Goal: Task Accomplishment & Management: Manage account settings

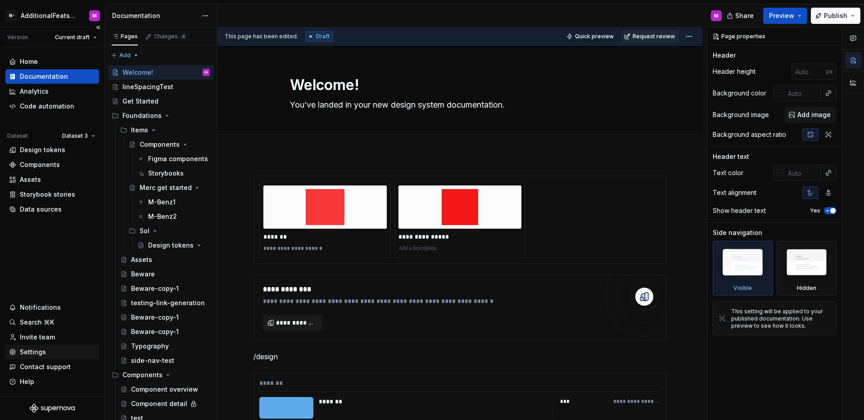
click at [50, 350] on div "Settings" at bounding box center [52, 352] width 86 height 9
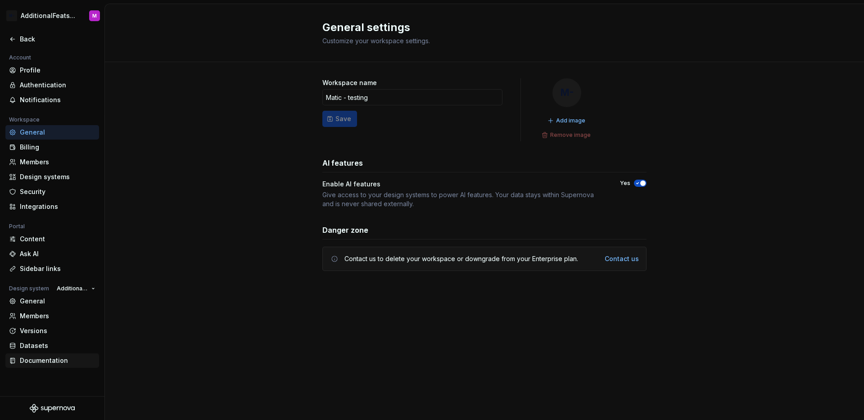
click at [40, 359] on div "Documentation" at bounding box center [58, 360] width 76 height 9
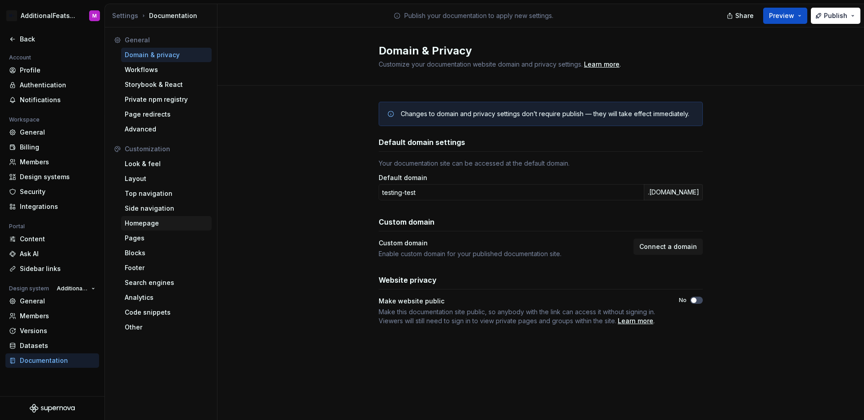
click at [165, 217] on div "Homepage" at bounding box center [166, 223] width 91 height 14
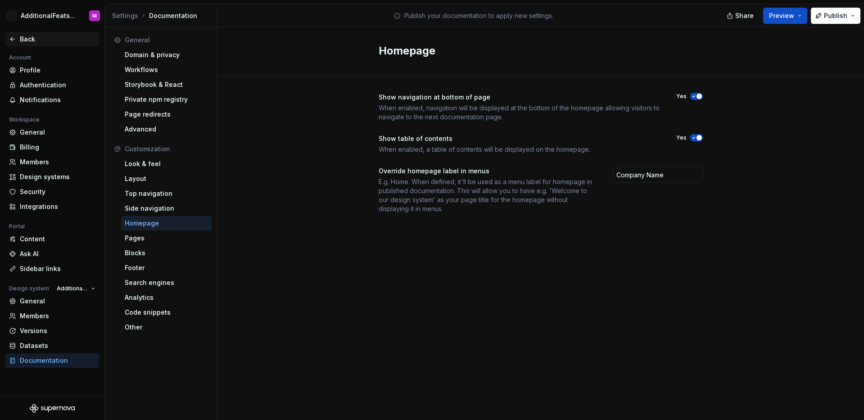
click at [25, 40] on div "Back" at bounding box center [58, 39] width 76 height 9
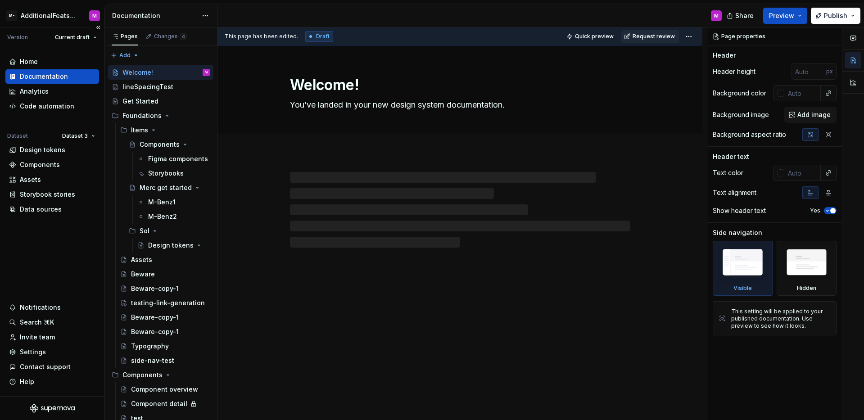
click at [70, 75] on div "Documentation" at bounding box center [52, 76] width 86 height 9
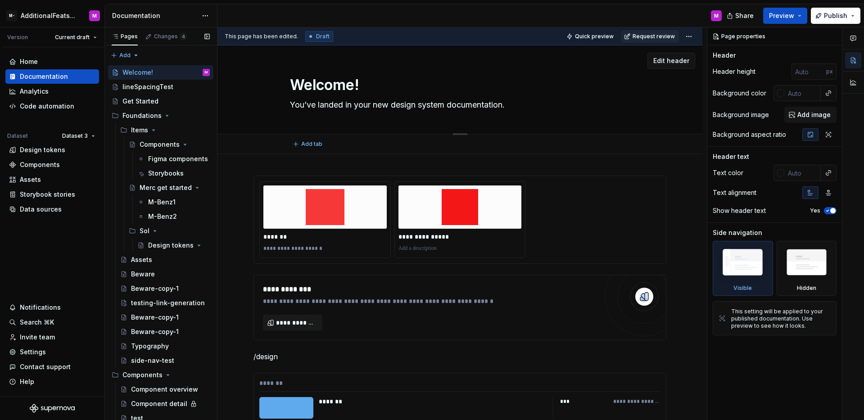
click at [473, 102] on textarea "You’ve landed in your new design system documentation." at bounding box center [458, 105] width 341 height 14
click at [674, 64] on span "Edit header" at bounding box center [672, 60] width 36 height 9
click at [671, 63] on span "Edit header" at bounding box center [672, 60] width 36 height 9
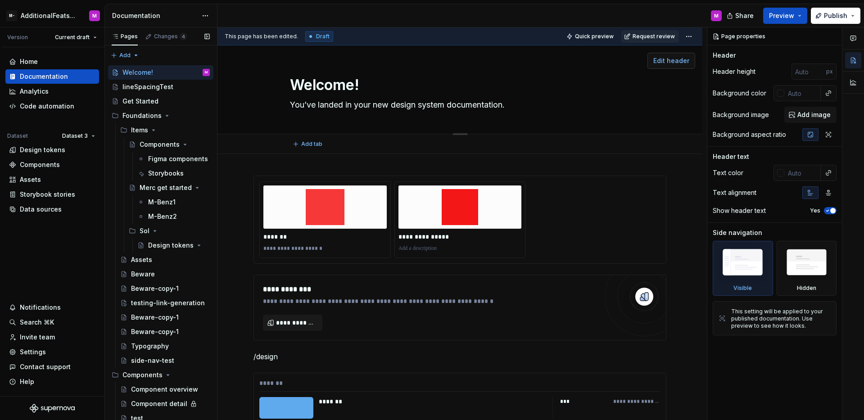
click at [671, 63] on span "Edit header" at bounding box center [672, 60] width 36 height 9
click at [827, 211] on icon "button" at bounding box center [828, 210] width 2 height 1
click at [827, 211] on span "button" at bounding box center [827, 210] width 5 height 5
click at [827, 211] on icon "button" at bounding box center [828, 210] width 2 height 1
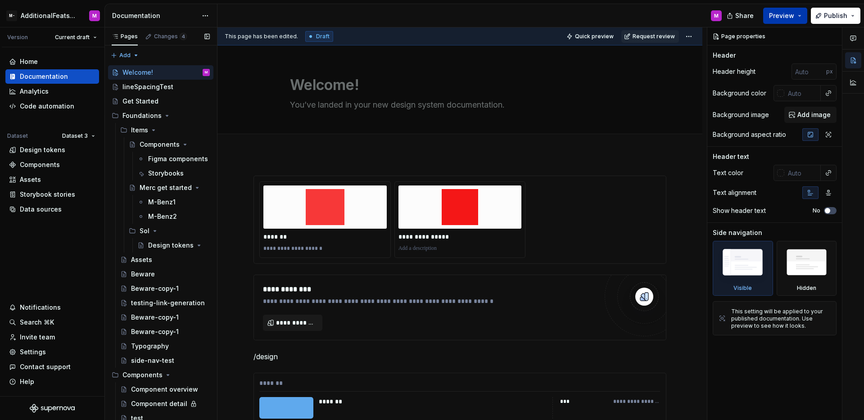
click at [777, 9] on button "Preview" at bounding box center [785, 16] width 44 height 16
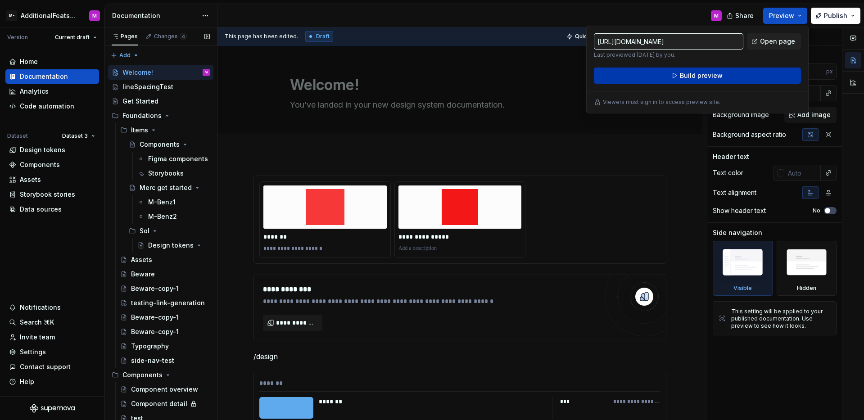
click at [741, 71] on button "Build preview" at bounding box center [697, 76] width 207 height 16
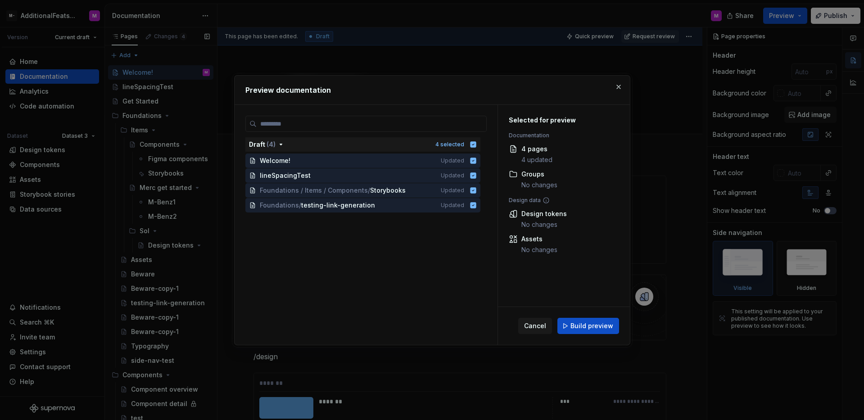
click at [592, 324] on span "Build preview" at bounding box center [592, 326] width 43 height 9
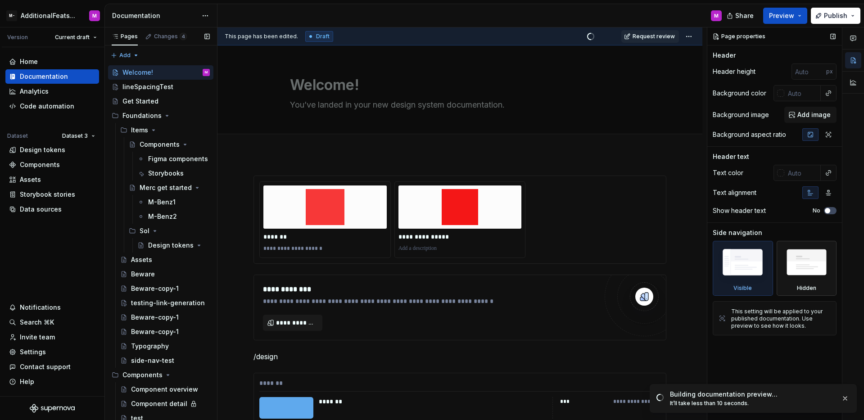
click at [797, 276] on img at bounding box center [807, 265] width 52 height 40
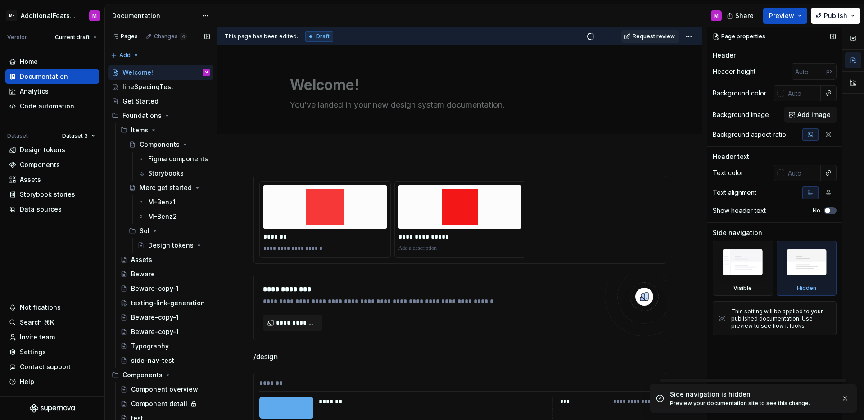
click at [797, 276] on img at bounding box center [807, 265] width 52 height 40
click at [756, 276] on img at bounding box center [743, 264] width 52 height 39
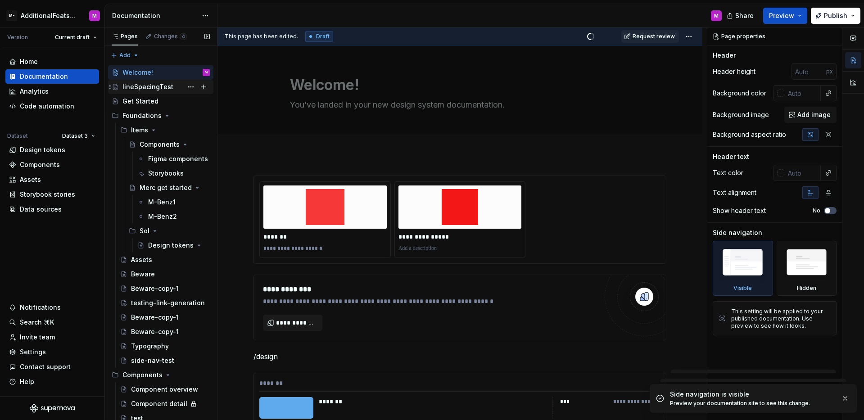
click at [161, 90] on div "lineSpacingTest" at bounding box center [148, 86] width 51 height 9
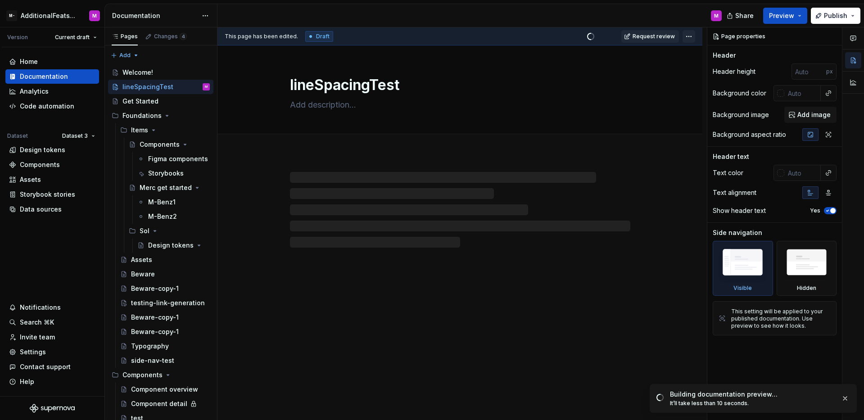
click at [686, 36] on html "M- AdditionalFeatsTest M Version Current draft Home Documentation Analytics Cod…" at bounding box center [432, 210] width 864 height 420
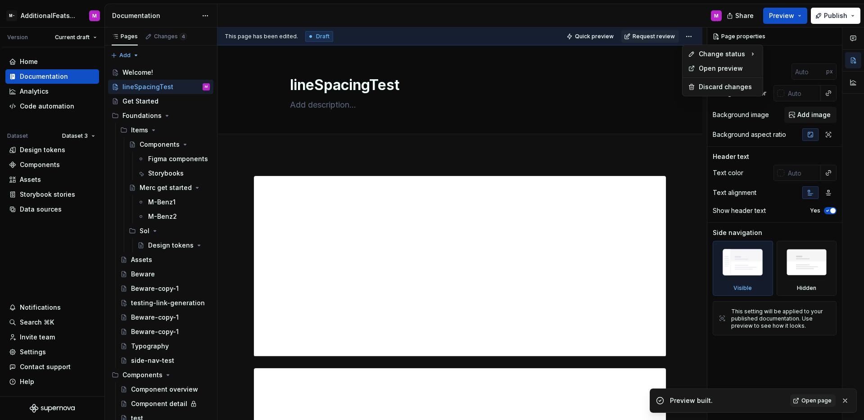
click at [657, 79] on html "M- AdditionalFeatsTest M Version Current draft Home Documentation Analytics Cod…" at bounding box center [432, 210] width 864 height 420
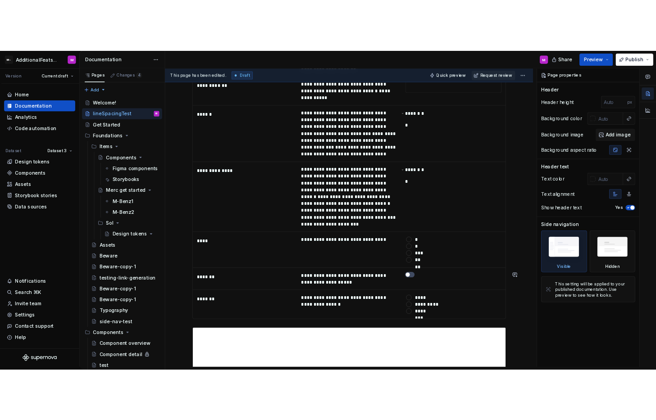
scroll to position [3528, 0]
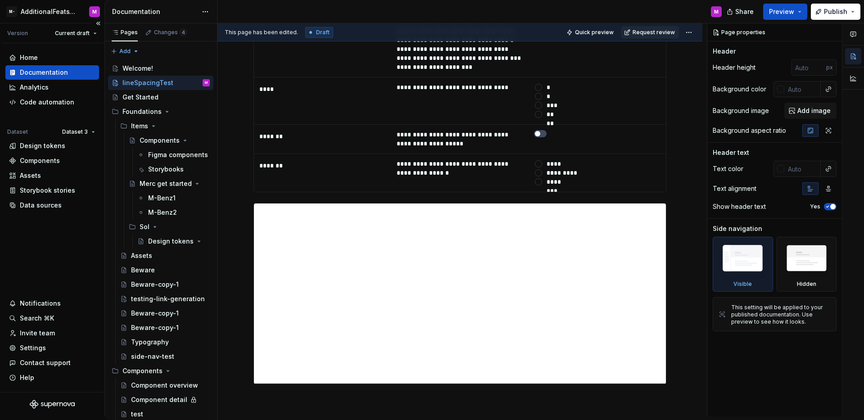
click at [58, 262] on div "Home Documentation Analytics Code automation Dataset Dataset 3 Design tokens Co…" at bounding box center [52, 217] width 105 height 349
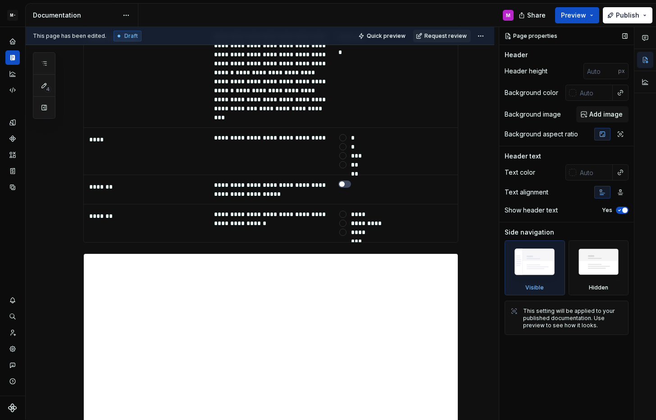
scroll to position [3622, 0]
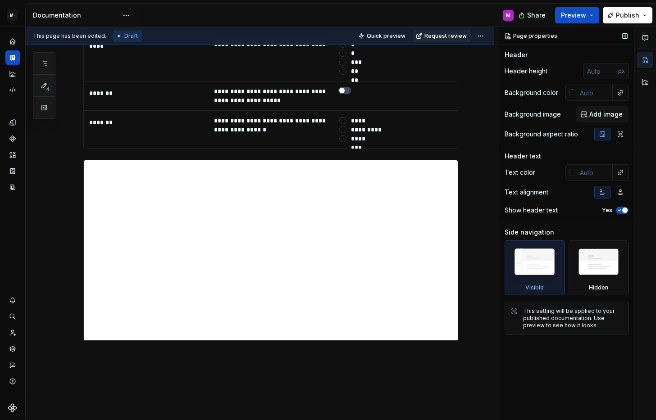
type textarea "*"
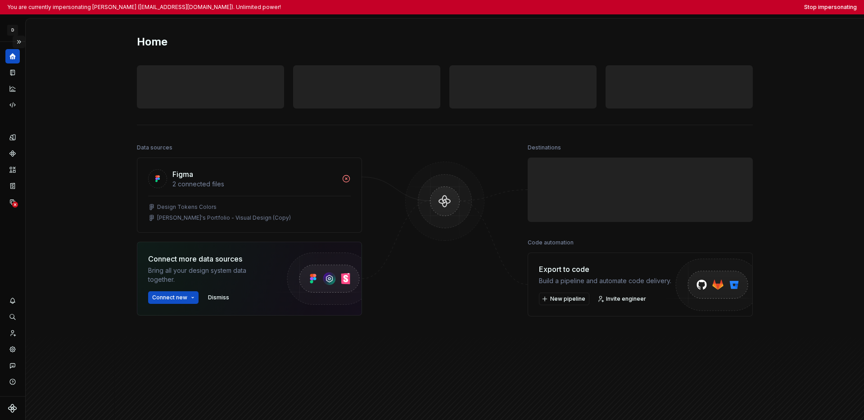
click at [18, 41] on button "Expand sidebar" at bounding box center [19, 42] width 13 height 13
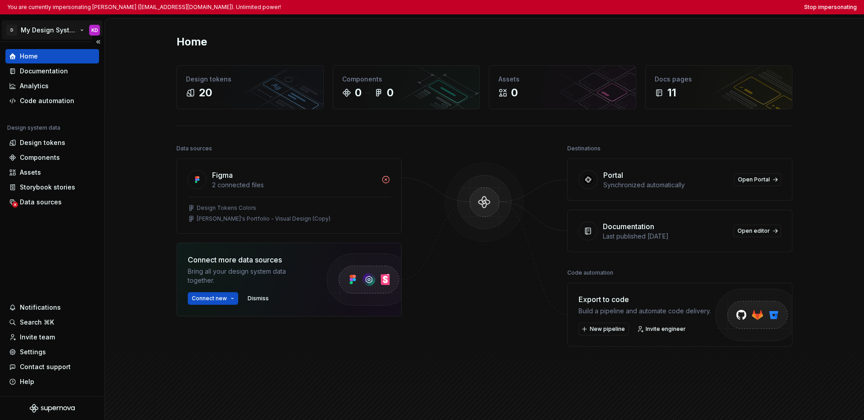
click at [42, 29] on html "You are currently impersonating Kaelig Deloumeau (kaelig@deloumeau.fr). Unlimit…" at bounding box center [432, 210] width 864 height 420
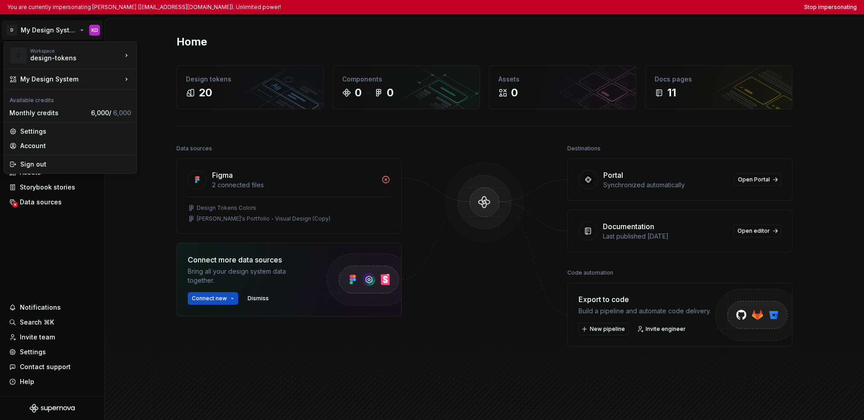
click at [41, 233] on html "You are currently impersonating Kaelig Deloumeau (kaelig@deloumeau.fr). Unlimit…" at bounding box center [432, 210] width 864 height 420
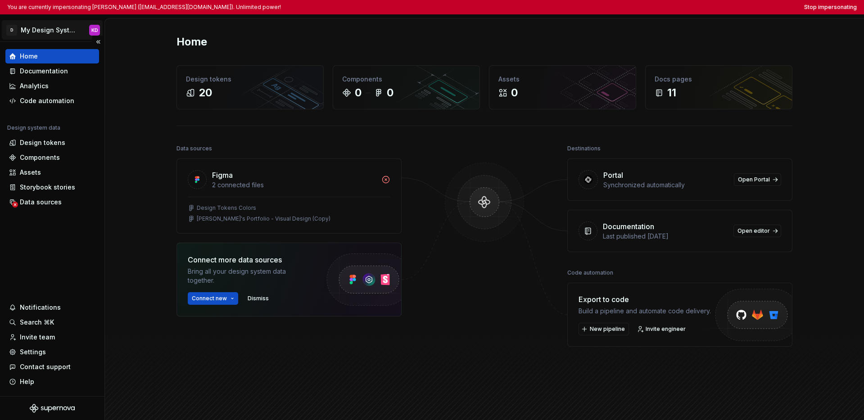
click at [43, 26] on html "You are currently impersonating Kaelig Deloumeau (kaelig@deloumeau.fr). Unlimit…" at bounding box center [432, 210] width 864 height 420
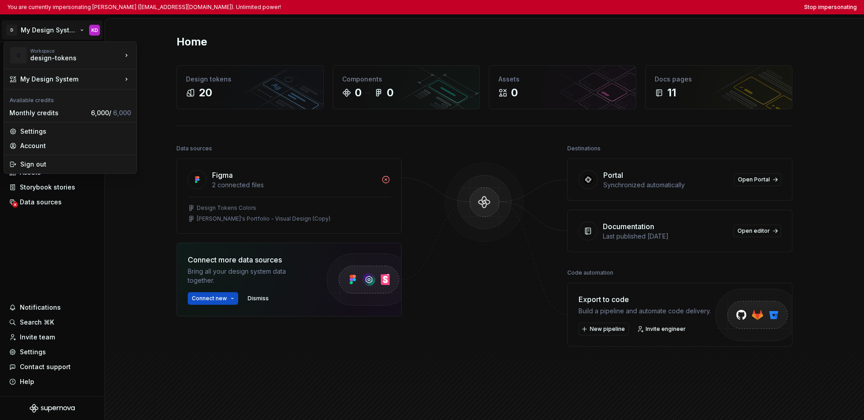
click at [51, 244] on html "You are currently impersonating Kaelig Deloumeau (kaelig@deloumeau.fr). Unlimit…" at bounding box center [432, 210] width 864 height 420
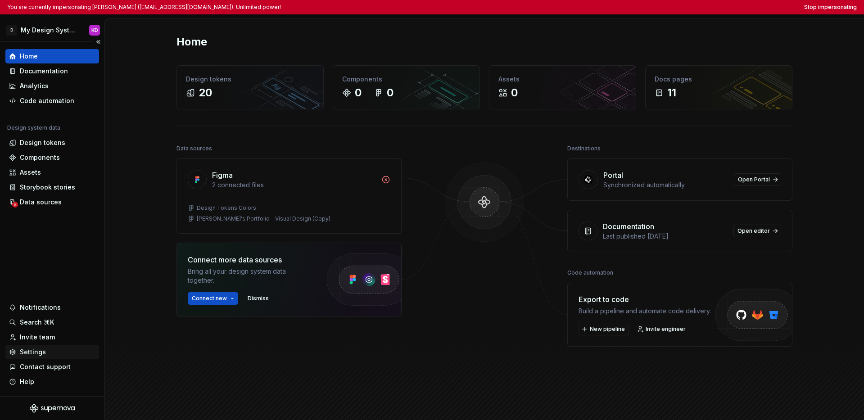
click at [49, 353] on div "Settings" at bounding box center [52, 352] width 86 height 9
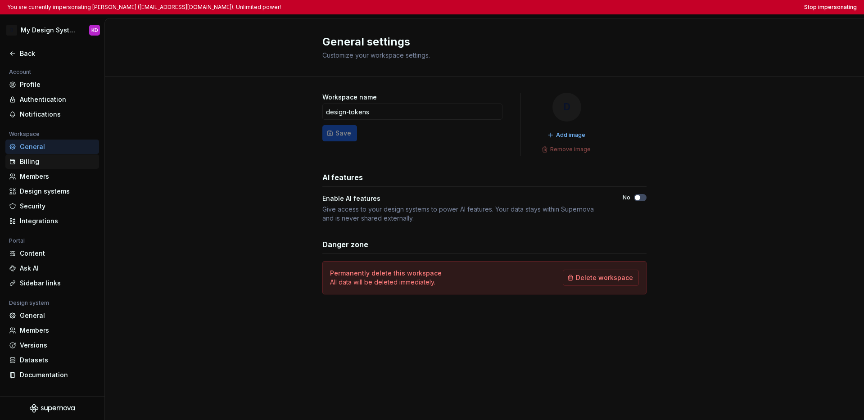
click at [54, 167] on div "Billing" at bounding box center [52, 161] width 94 height 14
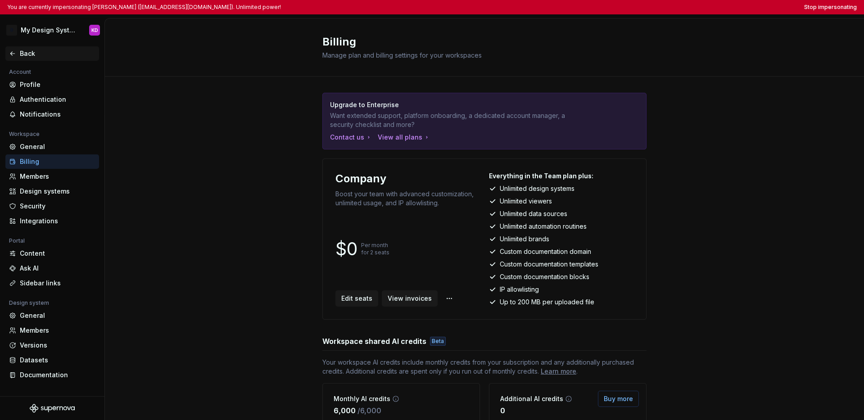
click at [20, 56] on div "Back" at bounding box center [58, 53] width 76 height 9
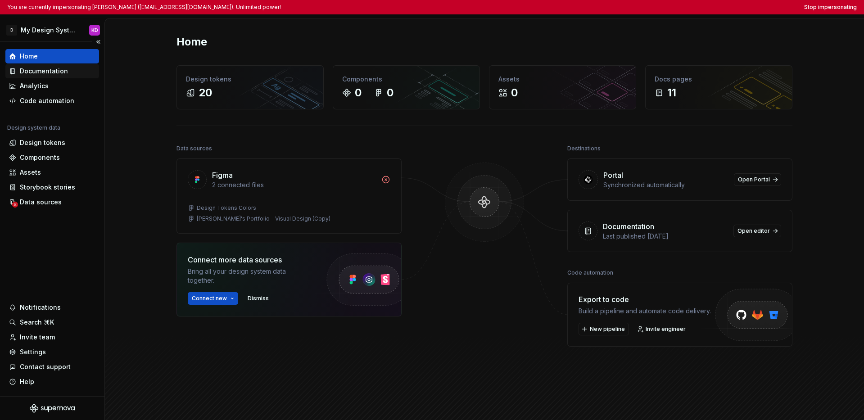
click at [44, 73] on div "Documentation" at bounding box center [44, 71] width 48 height 9
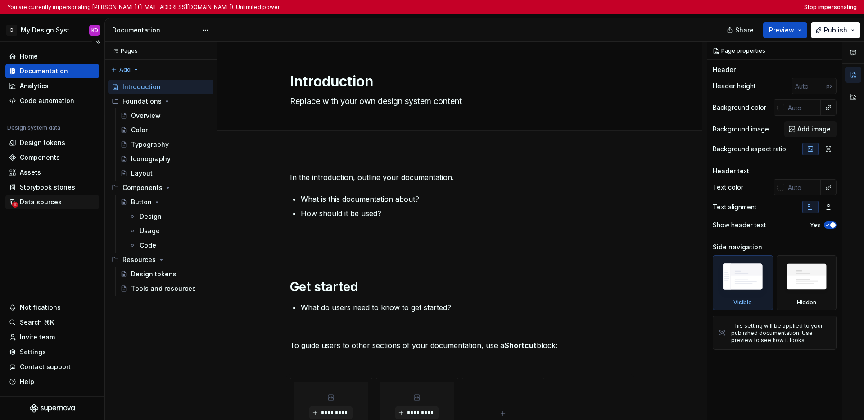
click at [43, 204] on div "Data sources" at bounding box center [41, 202] width 42 height 9
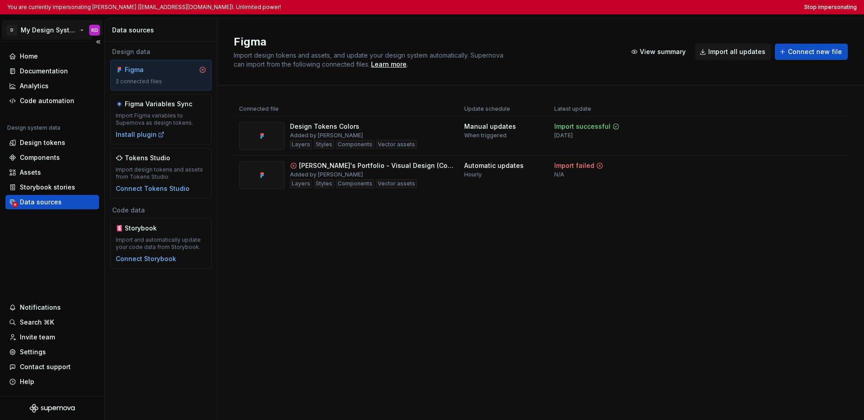
click at [50, 30] on html "You are currently impersonating Kaelig Deloumeau (kaelig@deloumeau.fr). Unlimit…" at bounding box center [432, 210] width 864 height 420
click at [55, 242] on html "You are currently impersonating Kaelig Deloumeau (kaelig@deloumeau.fr). Unlimit…" at bounding box center [432, 210] width 864 height 420
click at [32, 36] on html "You are currently impersonating Kaelig Deloumeau (kaelig@deloumeau.fr). Unlimit…" at bounding box center [432, 210] width 864 height 420
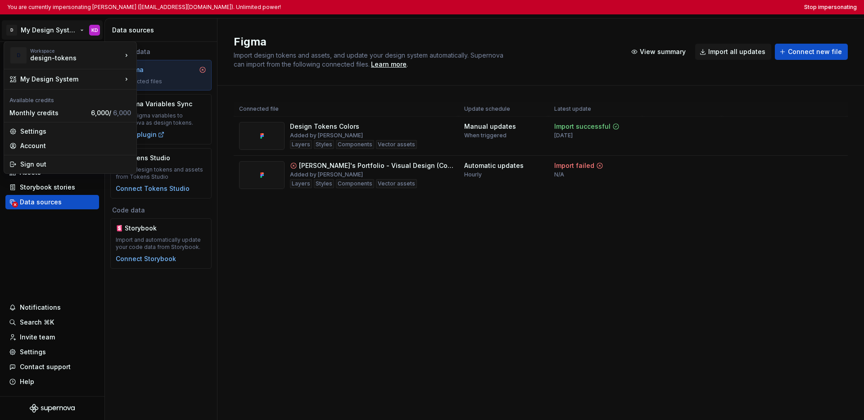
click at [51, 250] on html "You are currently impersonating Kaelig Deloumeau (kaelig@deloumeau.fr). Unlimit…" at bounding box center [432, 210] width 864 height 420
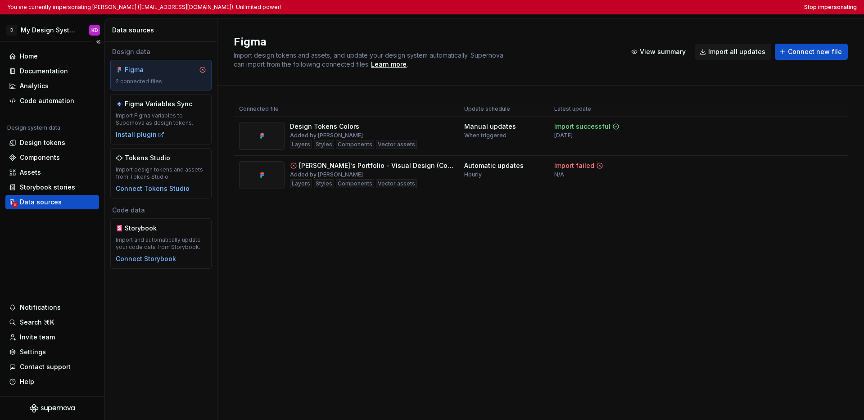
click at [65, 277] on div "Home Documentation Analytics Code automation Design system data Design tokens C…" at bounding box center [52, 219] width 105 height 354
click at [32, 352] on div "Settings" at bounding box center [33, 352] width 26 height 9
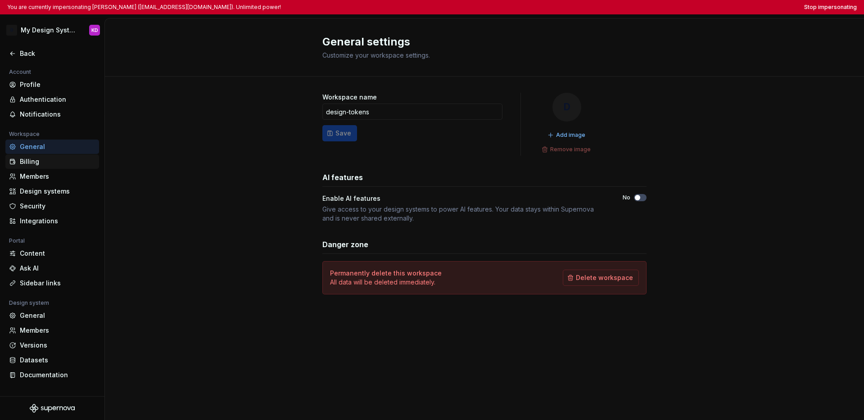
click at [48, 167] on div "Billing" at bounding box center [52, 161] width 94 height 14
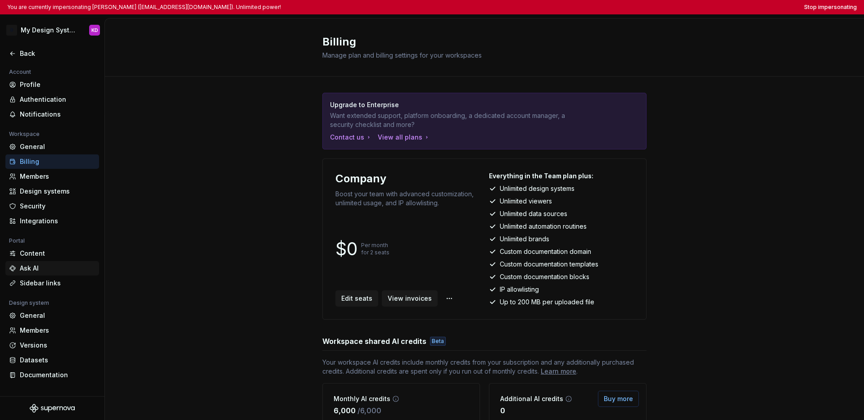
click at [36, 265] on div "Ask AI" at bounding box center [58, 268] width 76 height 9
type textarea "*"
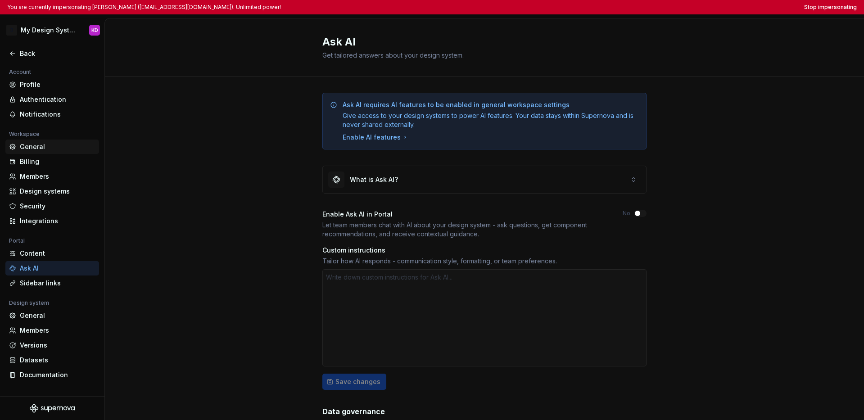
click at [50, 151] on div "General" at bounding box center [58, 146] width 76 height 9
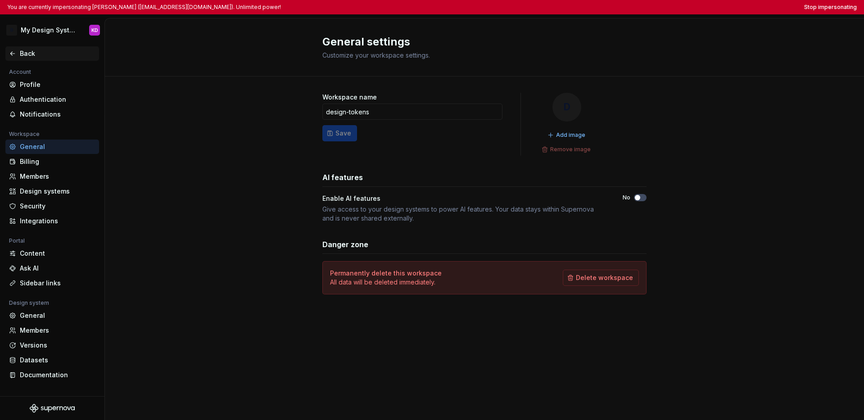
click at [25, 53] on div "Back" at bounding box center [58, 53] width 76 height 9
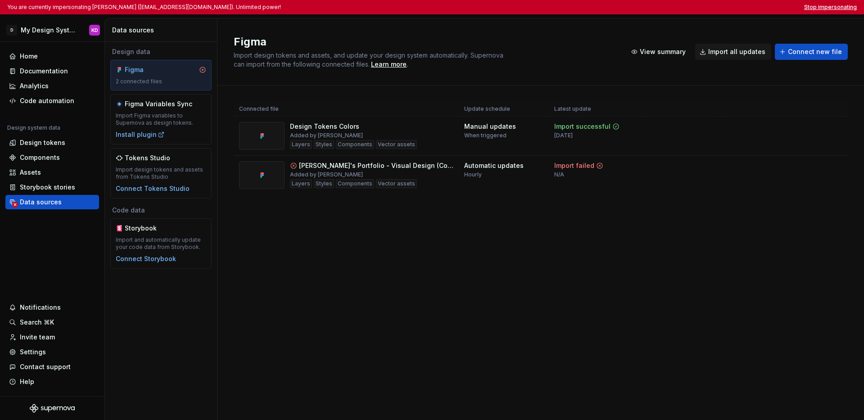
click at [655, 9] on button "Stop impersonating" at bounding box center [830, 7] width 53 height 7
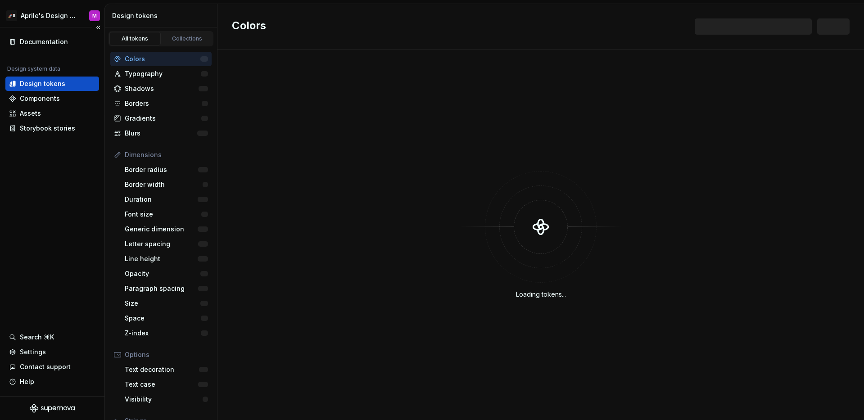
click at [91, 217] on div "Documentation Design system data Design tokens Components Assets Storybook stor…" at bounding box center [52, 211] width 105 height 369
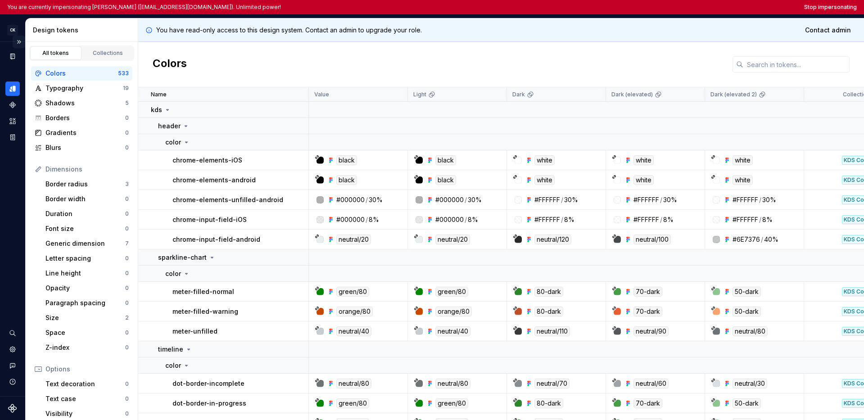
click at [19, 41] on button "Expand sidebar" at bounding box center [19, 42] width 13 height 13
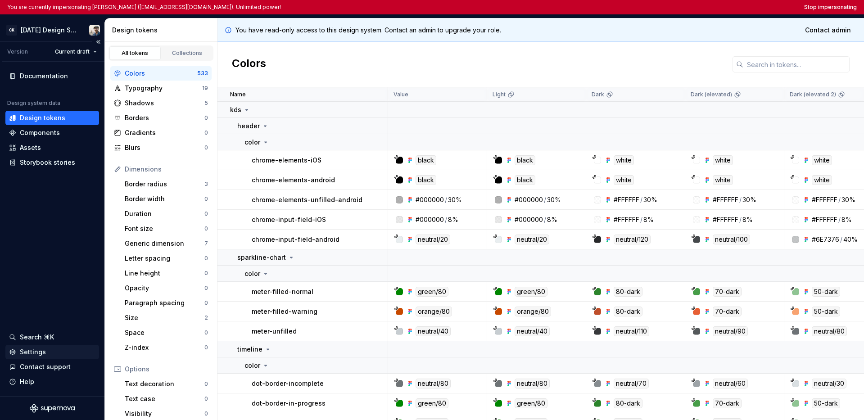
click at [34, 355] on div "Settings" at bounding box center [33, 352] width 26 height 9
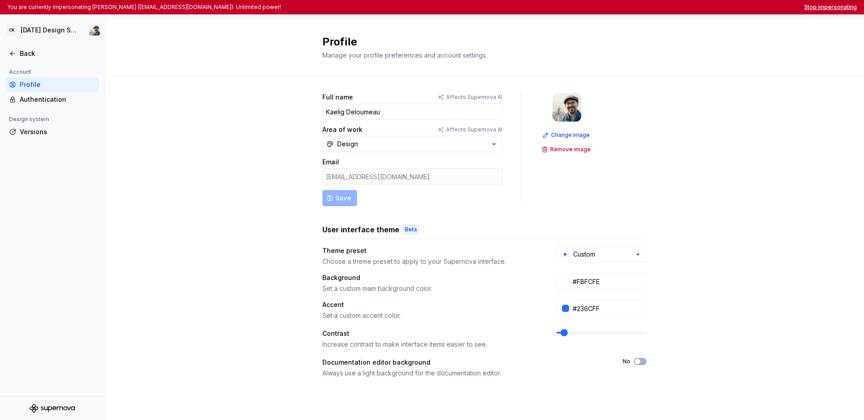
click at [655, 8] on button "Stop impersonating" at bounding box center [830, 7] width 53 height 7
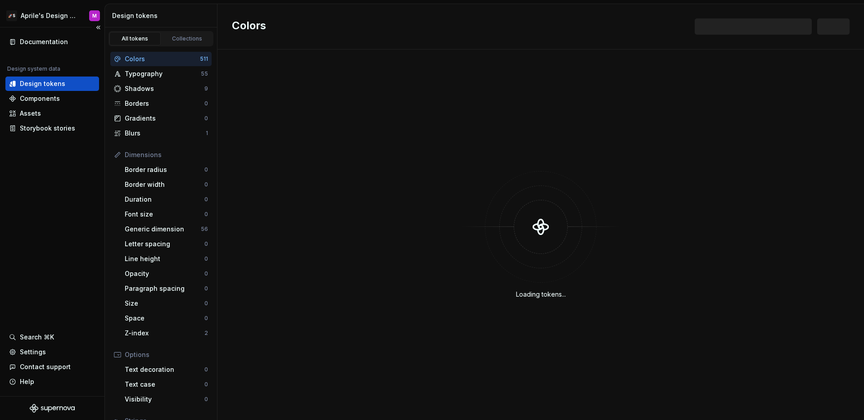
click at [86, 216] on div "Documentation Design system data Design tokens Components Assets Storybook stor…" at bounding box center [52, 211] width 105 height 369
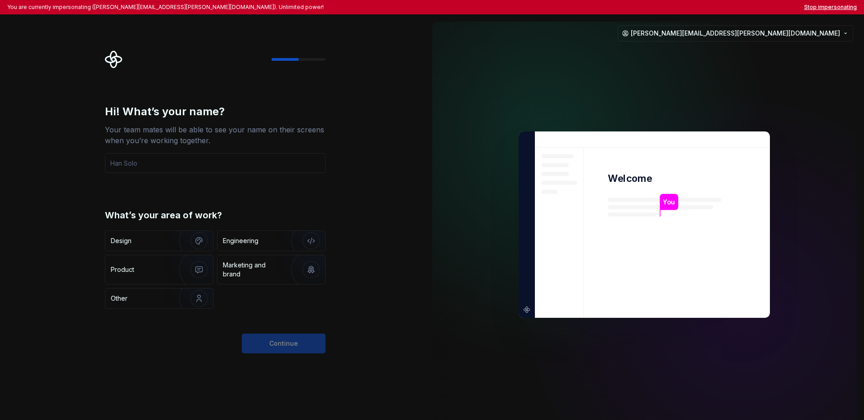
click at [655, 6] on button "Stop impersonating" at bounding box center [830, 7] width 53 height 7
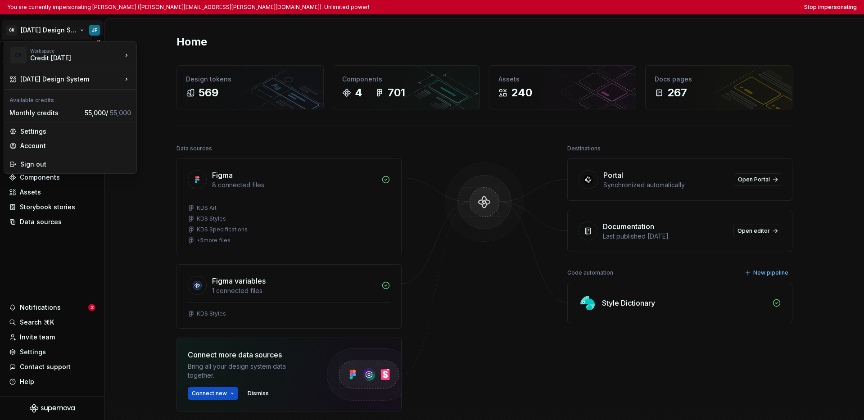
click at [55, 33] on html "You are currently impersonating [PERSON_NAME] ([PERSON_NAME][EMAIL_ADDRESS][PER…" at bounding box center [432, 210] width 864 height 420
drag, startPoint x: 50, startPoint y: 270, endPoint x: 47, endPoint y: 275, distance: 5.5
click at [50, 270] on html "You are currently impersonating Jules Forrest (jules.forrest@creditkarma.com). …" at bounding box center [432, 210] width 864 height 420
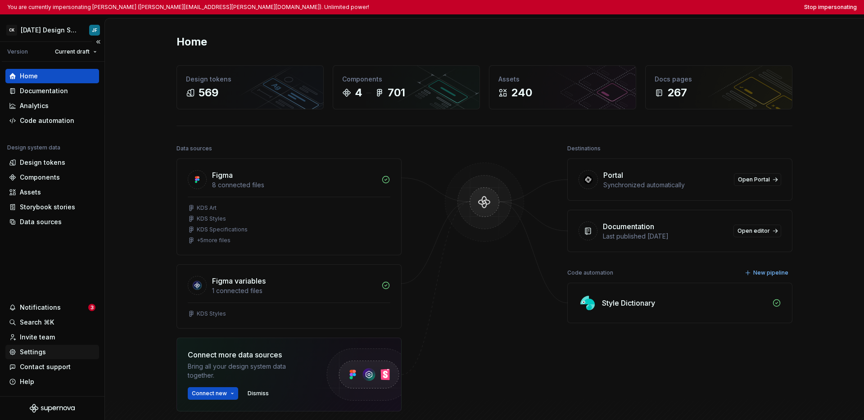
click at [43, 351] on div "Settings" at bounding box center [33, 352] width 26 height 9
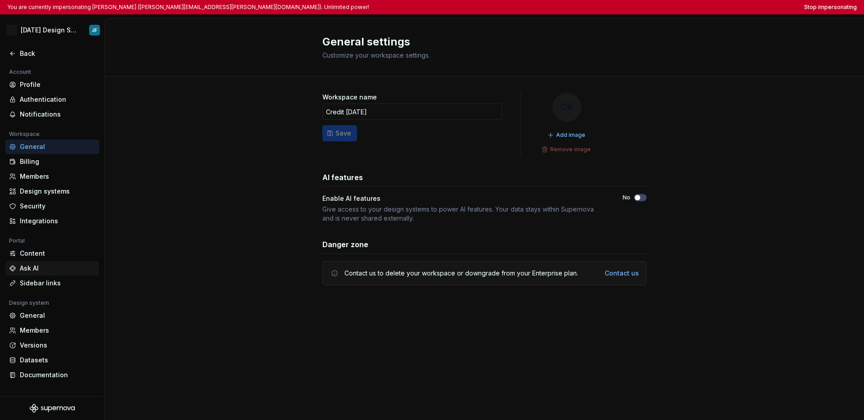
click at [36, 273] on div "Ask AI" at bounding box center [58, 268] width 76 height 9
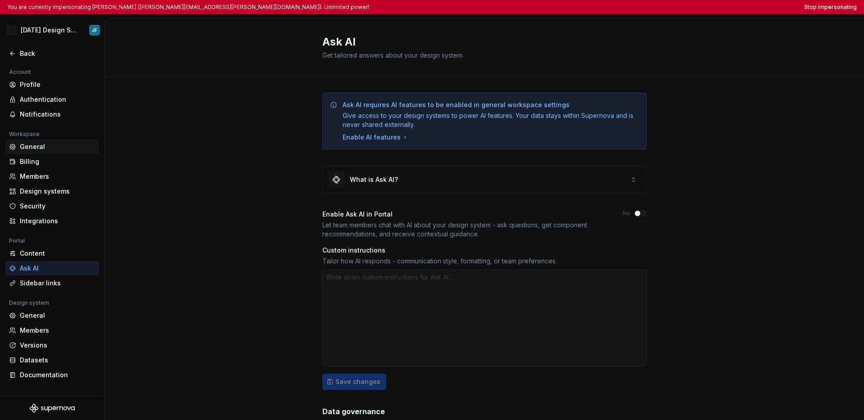
click at [44, 150] on div "General" at bounding box center [58, 146] width 76 height 9
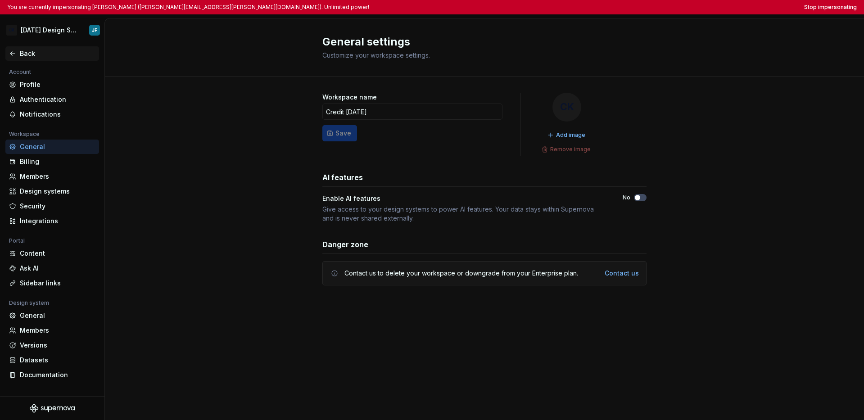
click at [17, 53] on div "Back" at bounding box center [52, 53] width 86 height 9
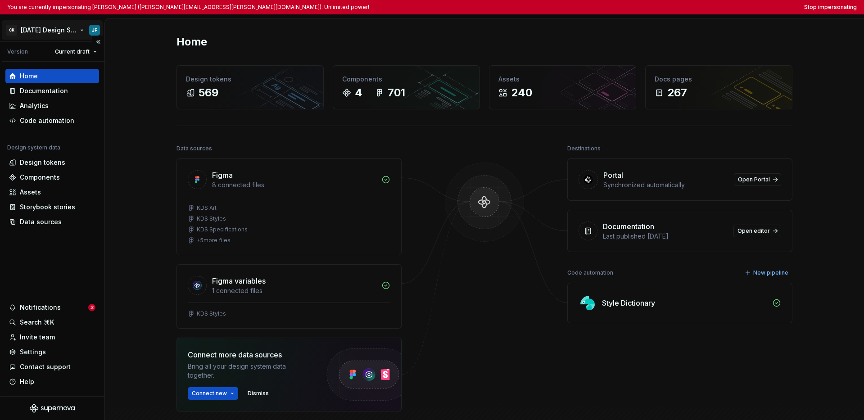
click at [55, 35] on html "You are currently impersonating Jules Forrest (jules.forrest@creditkarma.com). …" at bounding box center [432, 210] width 864 height 420
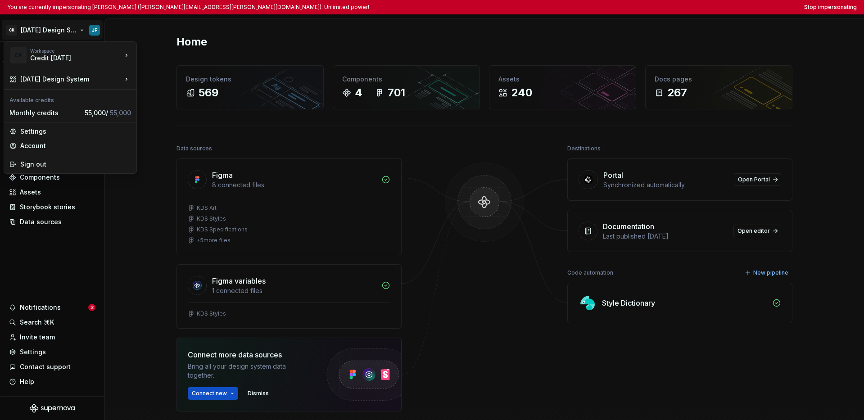
click at [68, 268] on html "You are currently impersonating Jules Forrest (jules.forrest@creditkarma.com). …" at bounding box center [432, 210] width 864 height 420
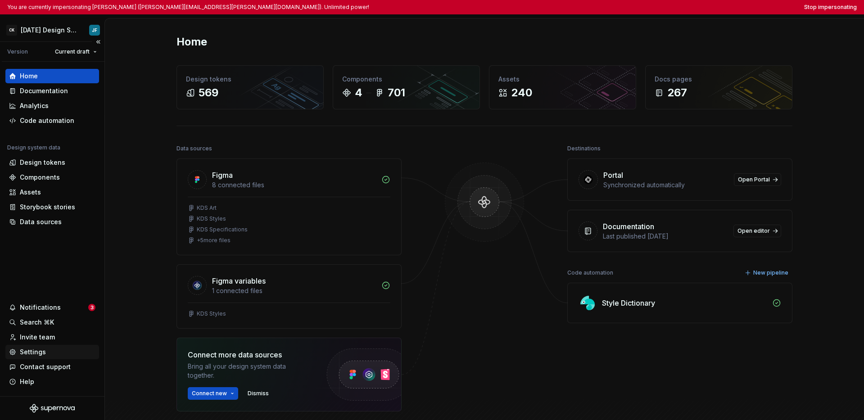
click at [39, 353] on div "Settings" at bounding box center [33, 352] width 26 height 9
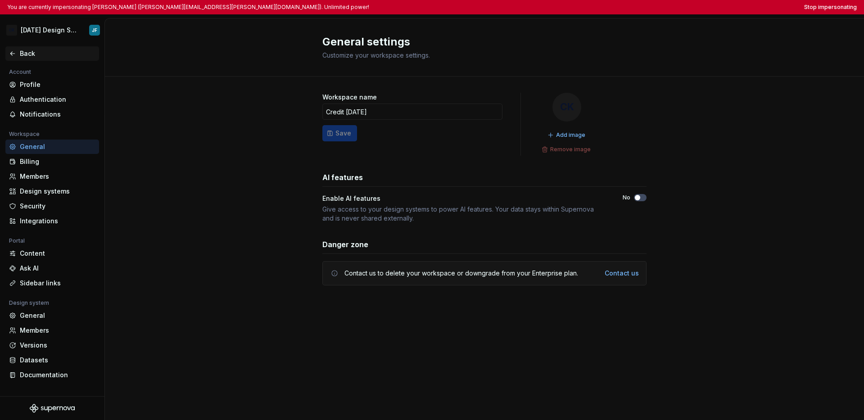
click at [27, 58] on div "Back" at bounding box center [52, 53] width 94 height 14
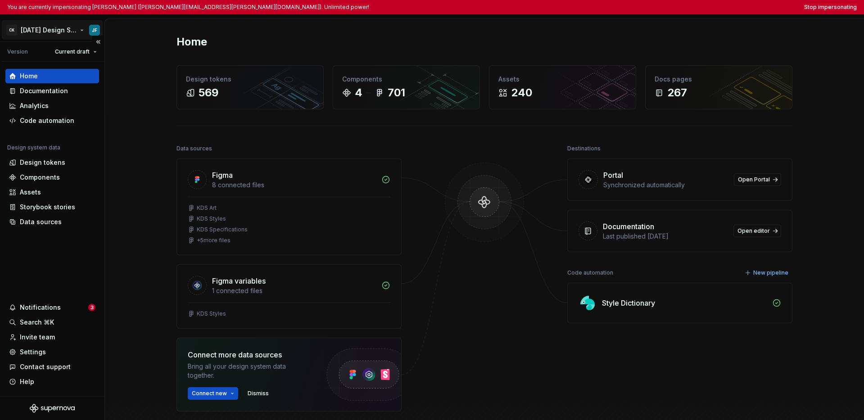
click at [55, 35] on html "You are currently impersonating Jules Forrest (jules.forrest@creditkarma.com). …" at bounding box center [432, 210] width 864 height 420
click at [655, 9] on html "You are currently impersonating Jules Forrest (jules.forrest@creditkarma.com). …" at bounding box center [432, 210] width 864 height 420
click at [655, 9] on button "Stop impersonating" at bounding box center [830, 7] width 53 height 7
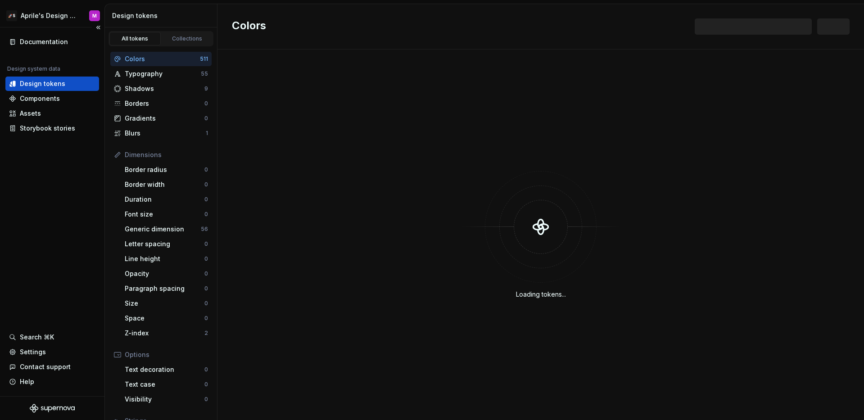
click at [59, 219] on div "Documentation Design system data Design tokens Components Assets Storybook stor…" at bounding box center [52, 211] width 105 height 369
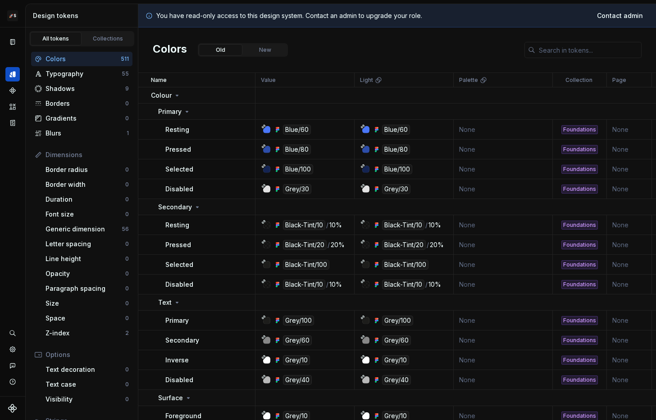
scroll to position [6, 0]
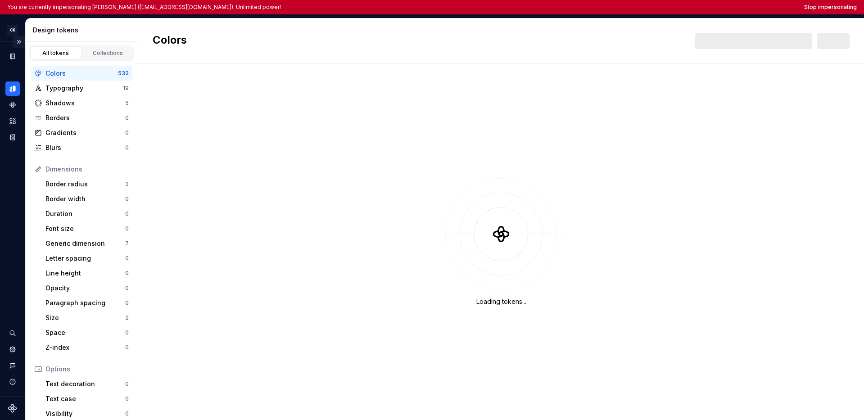
click at [17, 43] on button "Expand sidebar" at bounding box center [19, 42] width 13 height 13
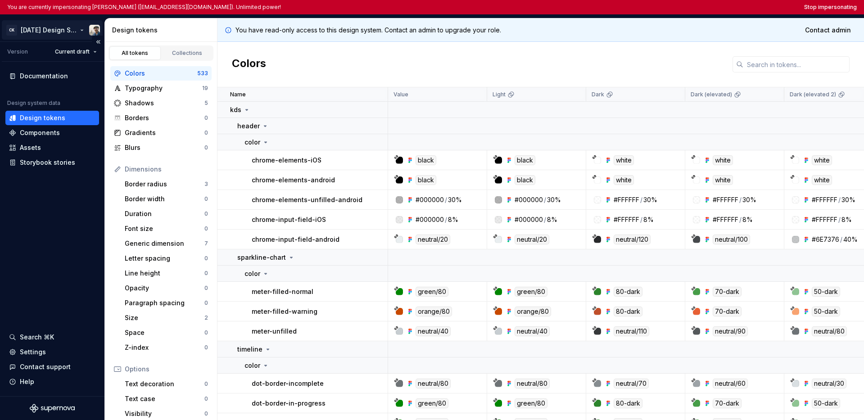
click at [56, 32] on html "You are currently impersonating [PERSON_NAME] ([EMAIL_ADDRESS][DOMAIN_NAME]). U…" at bounding box center [432, 210] width 864 height 420
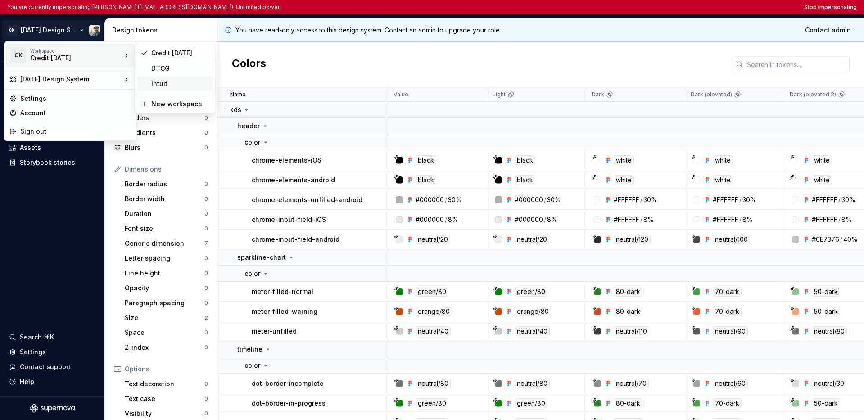
click at [166, 85] on div "Intuit" at bounding box center [180, 83] width 59 height 9
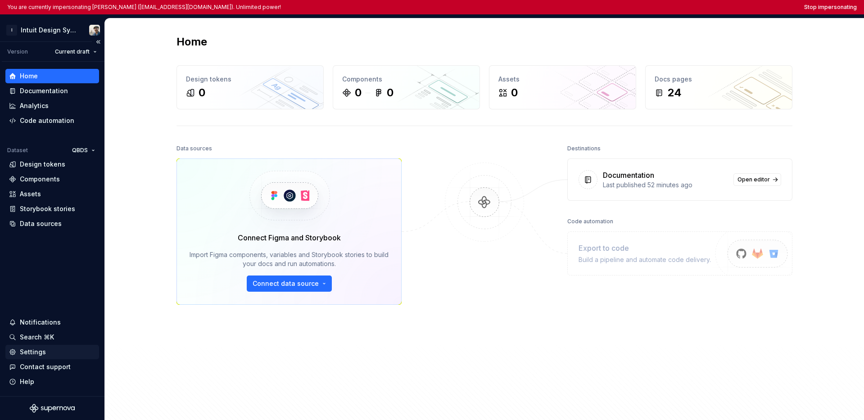
click at [42, 354] on div "Settings" at bounding box center [33, 352] width 26 height 9
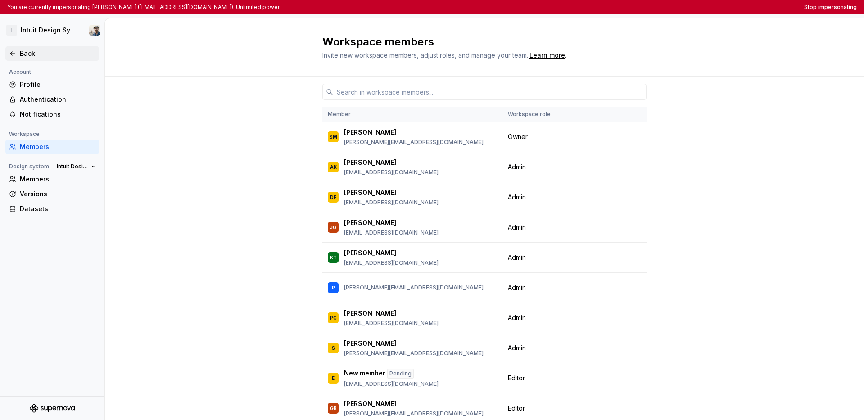
click at [17, 53] on div "Back" at bounding box center [52, 53] width 86 height 9
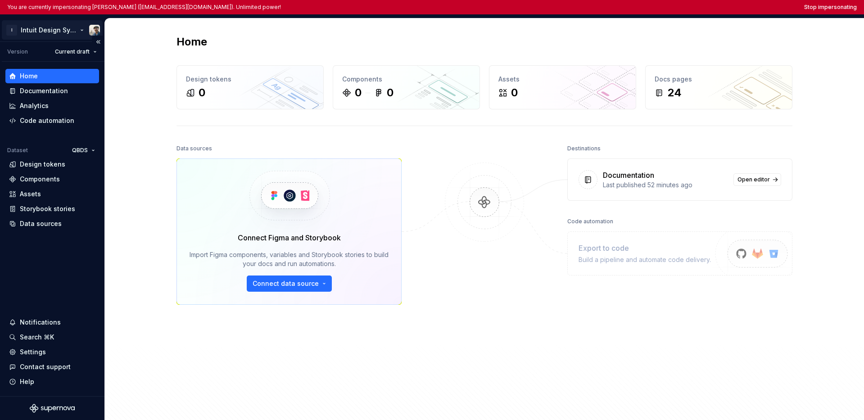
click at [46, 32] on html "You are currently impersonating Kaelig Deloumeau (kaelig_deloumeau-prigent@intu…" at bounding box center [432, 210] width 864 height 420
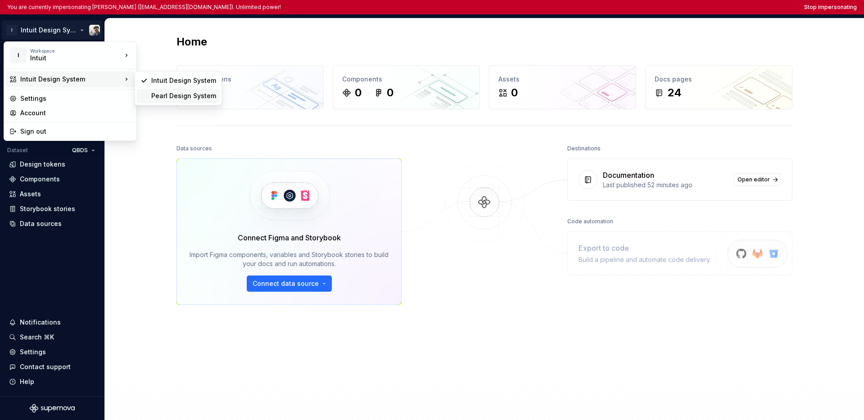
click at [147, 95] on div "Pearl Design System" at bounding box center [178, 96] width 83 height 14
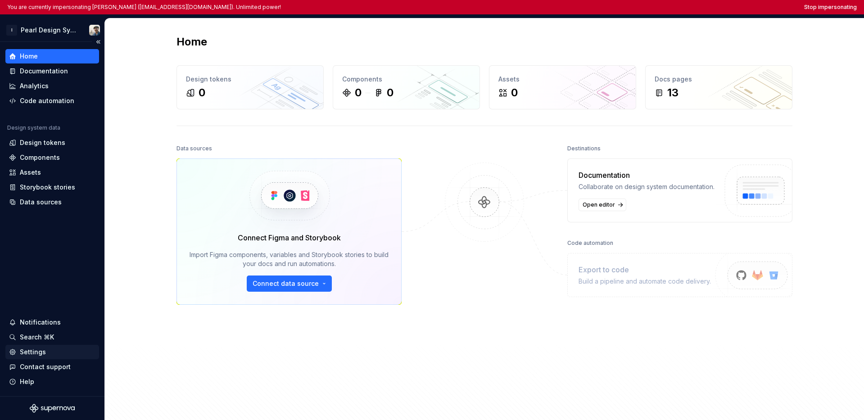
click at [41, 357] on div "Settings" at bounding box center [52, 352] width 94 height 14
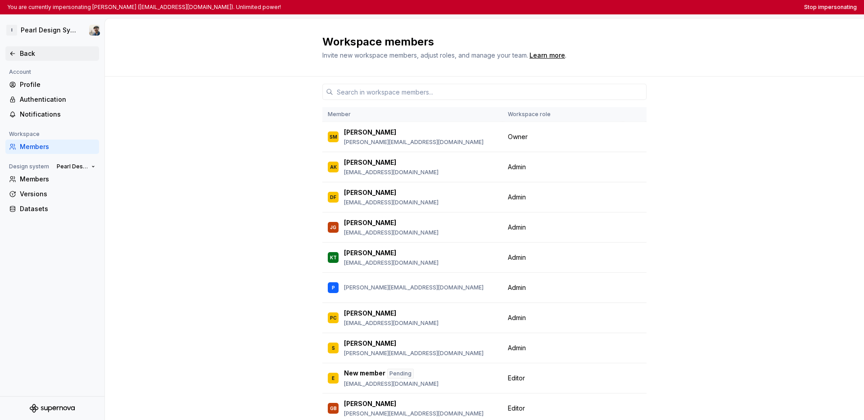
click at [14, 53] on icon at bounding box center [12, 53] width 7 height 7
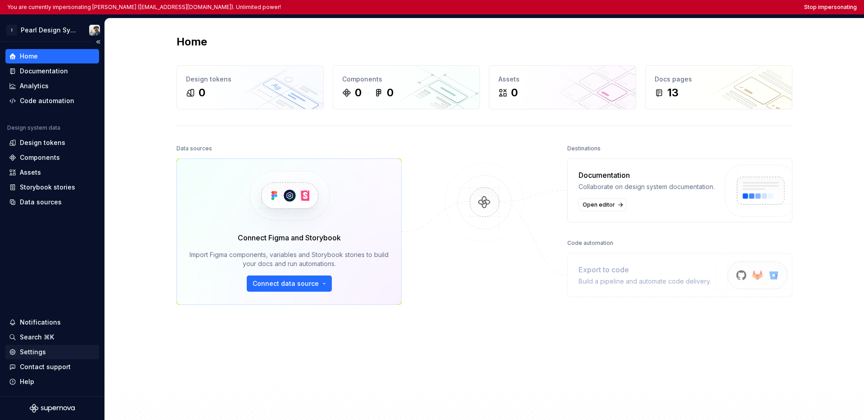
click at [41, 354] on div "Settings" at bounding box center [33, 352] width 26 height 9
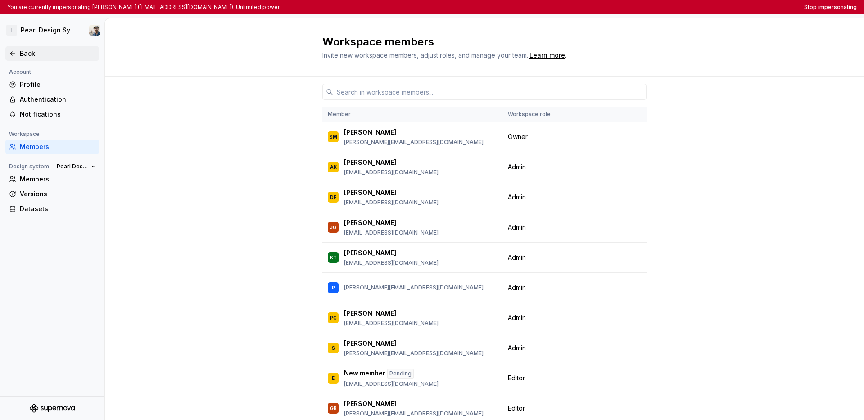
click at [11, 52] on icon at bounding box center [12, 54] width 4 height 4
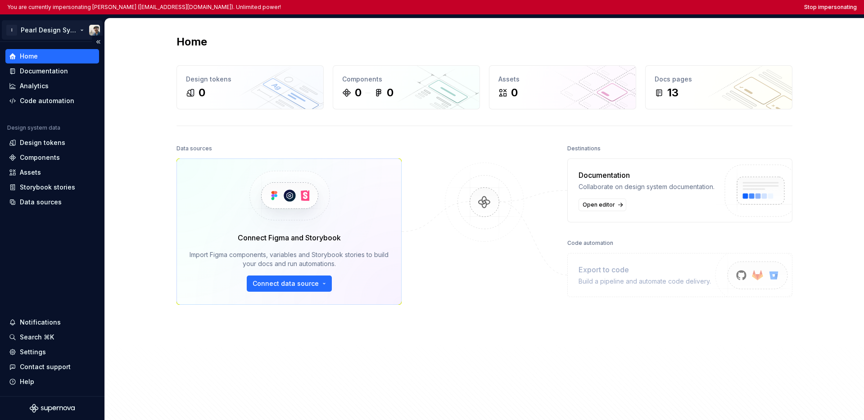
click at [43, 31] on html "You are currently impersonating Kaelig Deloumeau (kaelig_deloumeau-prigent@intu…" at bounding box center [432, 210] width 864 height 420
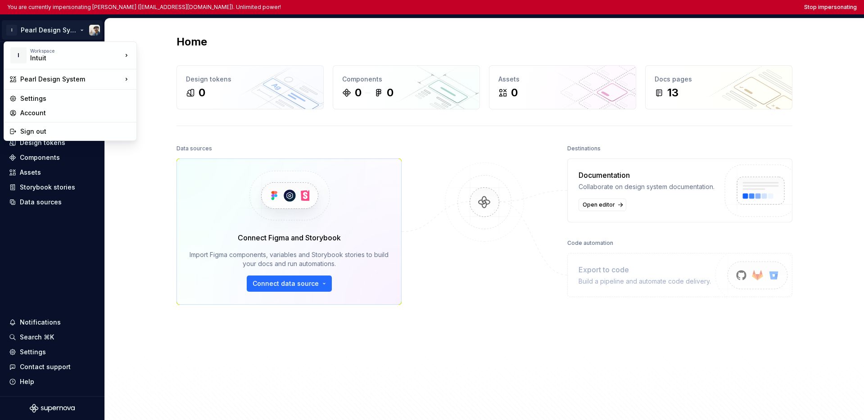
click at [60, 260] on html "You are currently impersonating Kaelig Deloumeau (kaelig_deloumeau-prigent@intu…" at bounding box center [432, 210] width 864 height 420
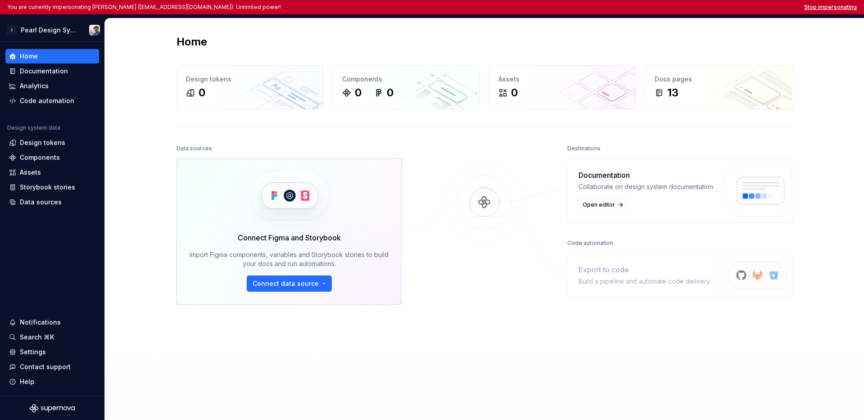
click at [655, 7] on button "Stop impersonating" at bounding box center [830, 7] width 53 height 7
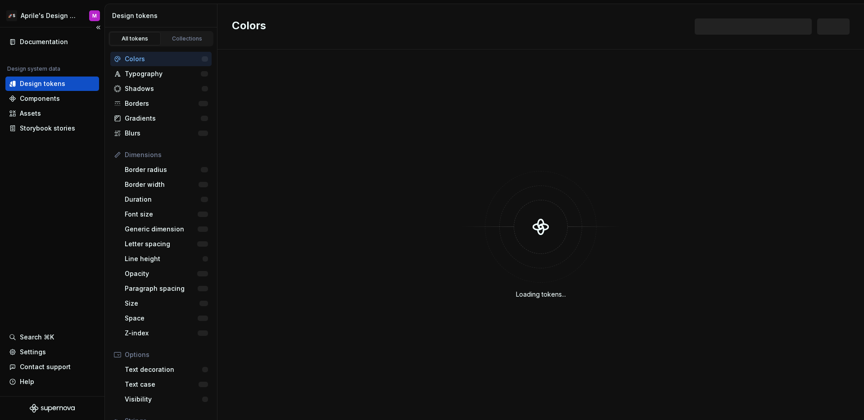
click at [58, 218] on div "Documentation Design system data Design tokens Components Assets Storybook stor…" at bounding box center [52, 211] width 105 height 369
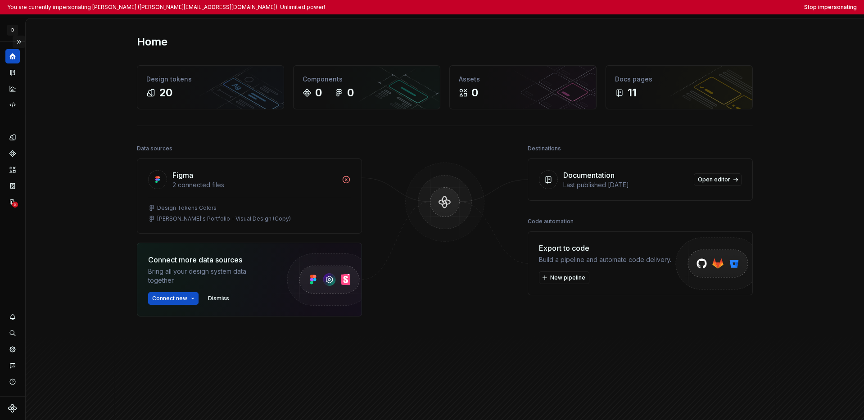
click at [21, 42] on button "Expand sidebar" at bounding box center [19, 42] width 13 height 13
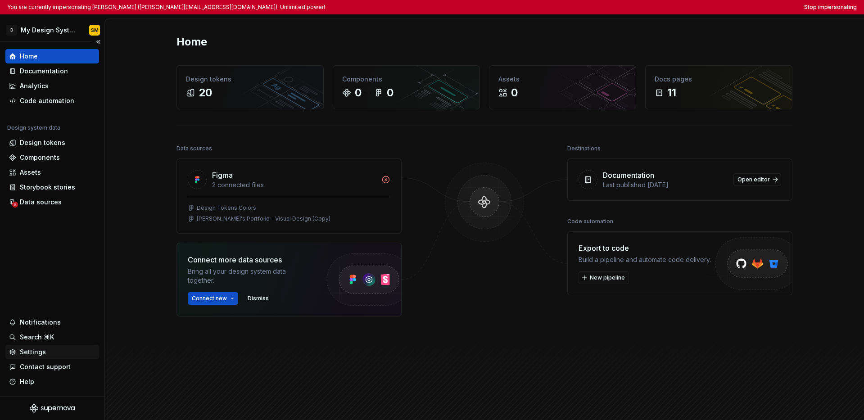
click at [41, 352] on div "Settings" at bounding box center [33, 352] width 26 height 9
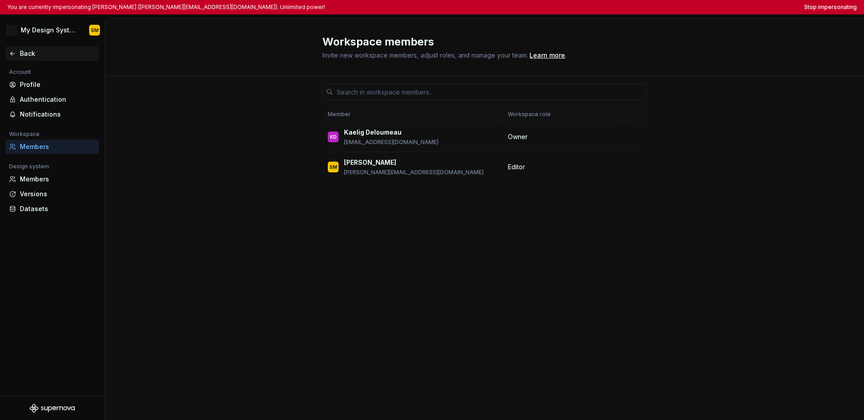
click at [17, 56] on div "Back" at bounding box center [52, 53] width 86 height 9
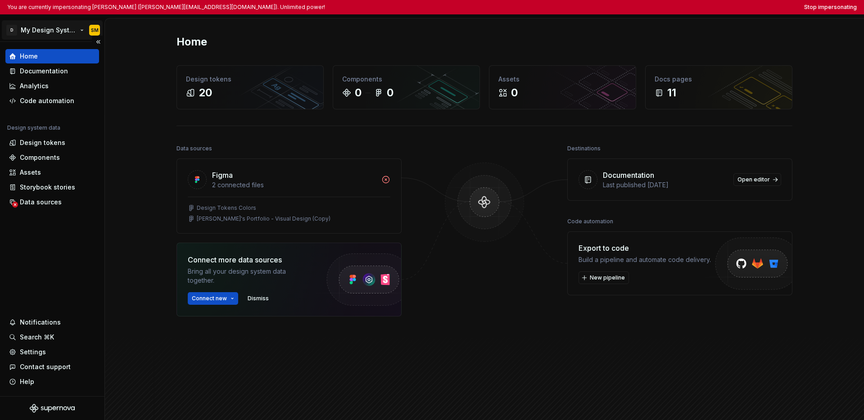
click at [46, 37] on html "You are currently impersonating Shawn McClelland (shawn_mcclelland@intuit.com).…" at bounding box center [432, 210] width 864 height 420
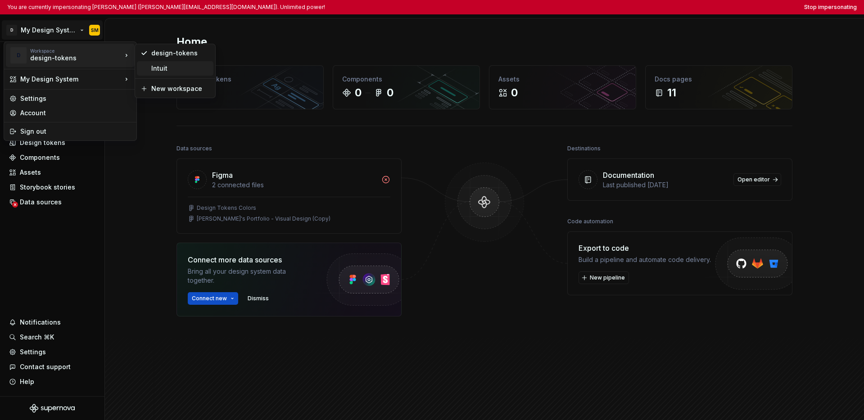
click at [151, 70] on div "Intuit" at bounding box center [180, 68] width 59 height 9
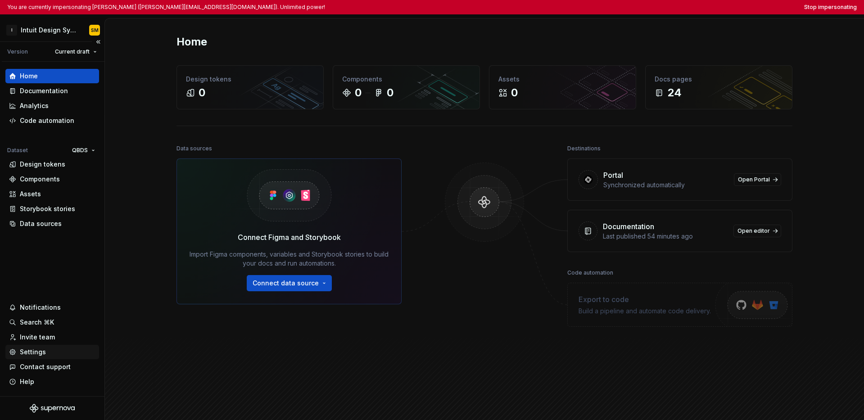
click at [31, 353] on div "Settings" at bounding box center [33, 352] width 26 height 9
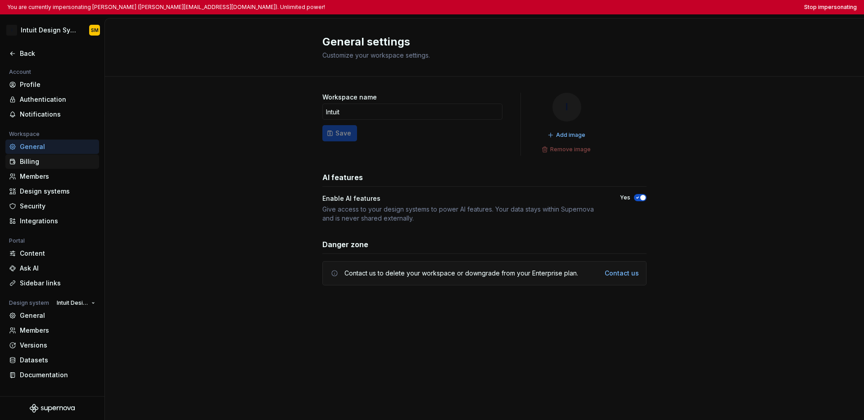
click at [41, 165] on div "Billing" at bounding box center [58, 161] width 76 height 9
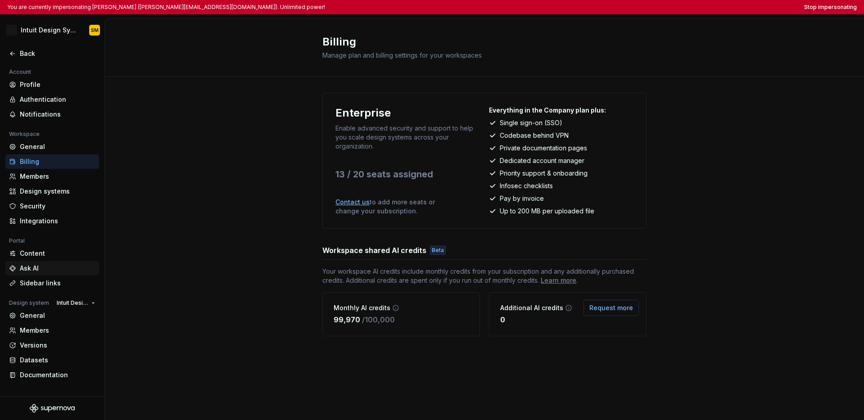
click at [41, 265] on div "Ask AI" at bounding box center [58, 268] width 76 height 9
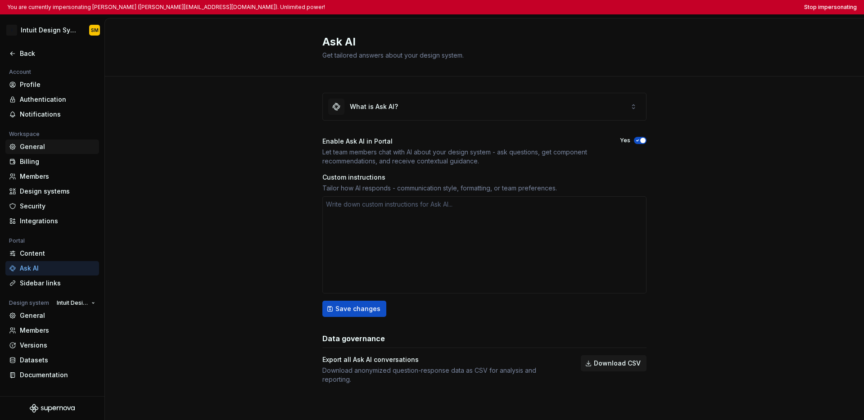
click at [43, 148] on div "General" at bounding box center [58, 146] width 76 height 9
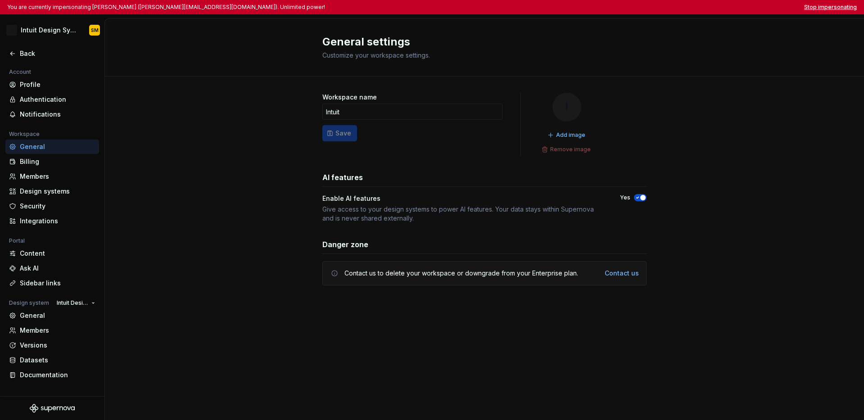
click at [655, 6] on button "Stop impersonating" at bounding box center [830, 7] width 53 height 7
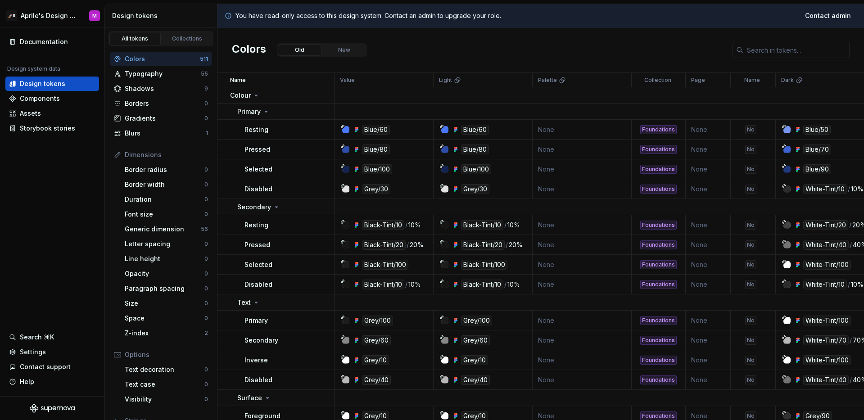
scroll to position [6, 0]
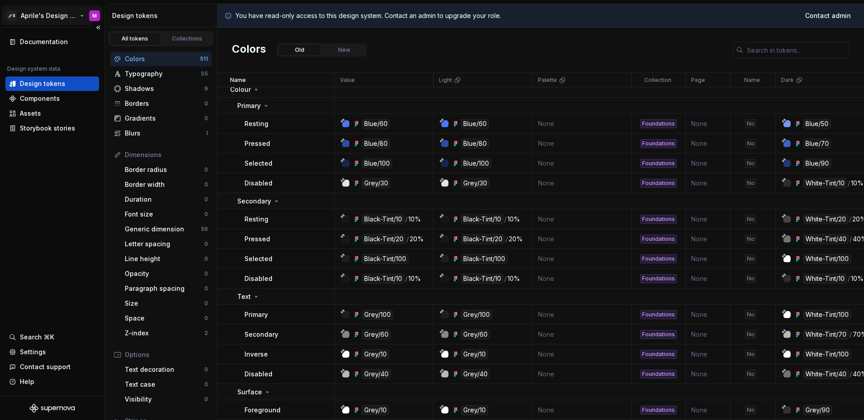
click at [43, 12] on html "🚀S Aprile's Design System M Documentation Design system data Design tokens Comp…" at bounding box center [432, 210] width 864 height 420
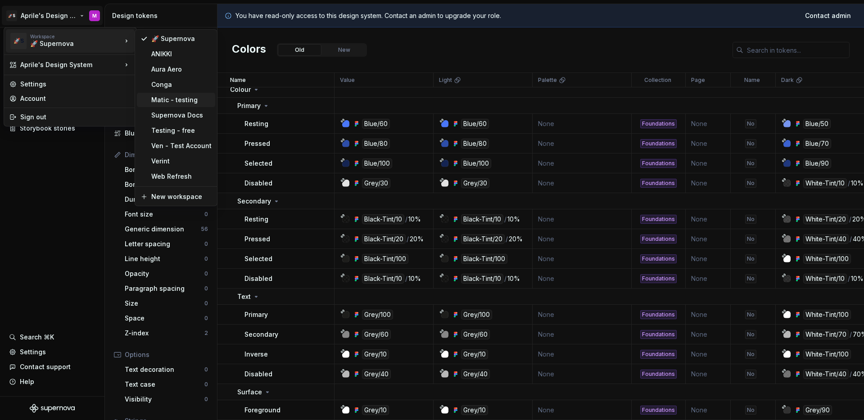
click at [177, 104] on div "Matic - testing" at bounding box center [181, 99] width 60 height 9
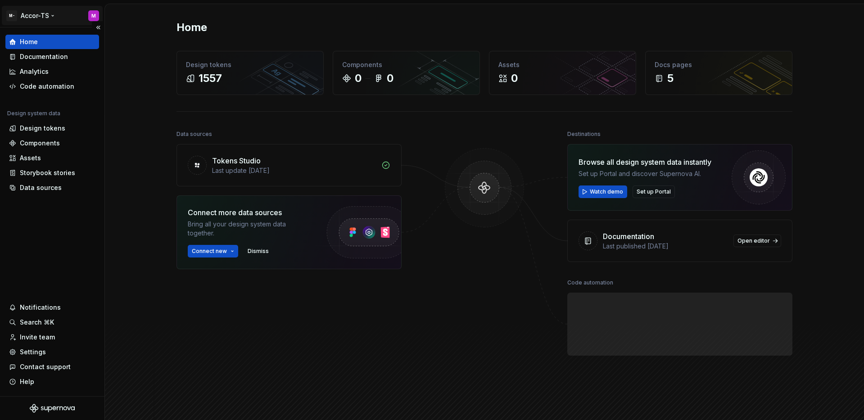
click at [36, 20] on html "M- Accor-TS M Home Documentation Analytics Code automation Design system data D…" at bounding box center [432, 210] width 864 height 420
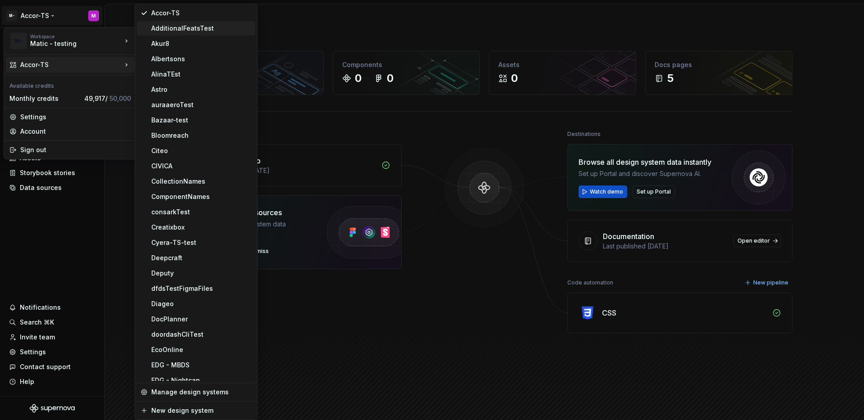
click at [162, 31] on div "AdditionalFeatsTest" at bounding box center [201, 28] width 100 height 9
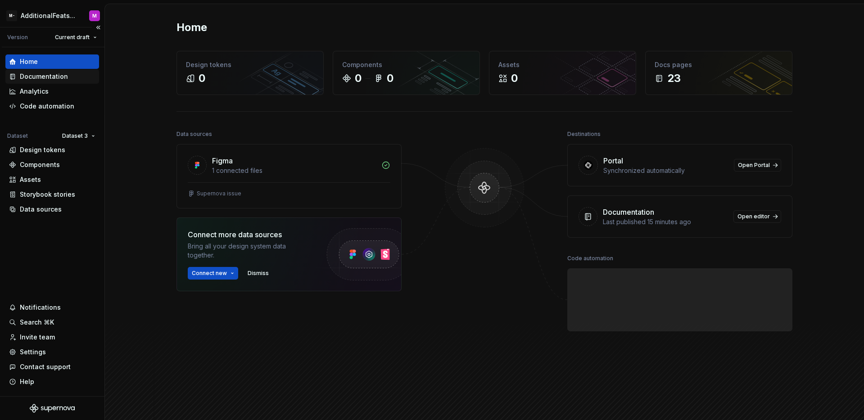
click at [62, 76] on div "Documentation" at bounding box center [44, 76] width 48 height 9
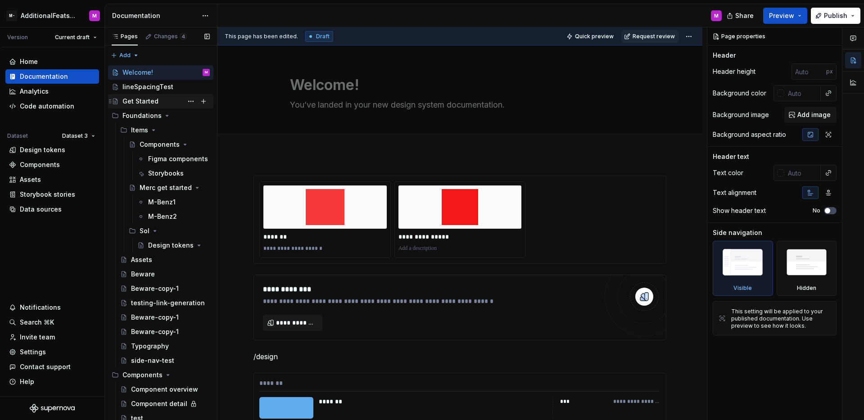
click at [149, 102] on div "Get Started" at bounding box center [141, 101] width 36 height 9
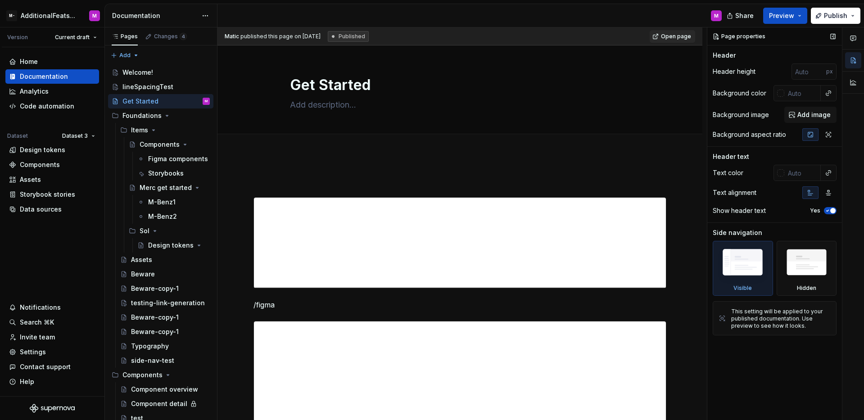
click at [831, 211] on span "button" at bounding box center [833, 210] width 5 height 5
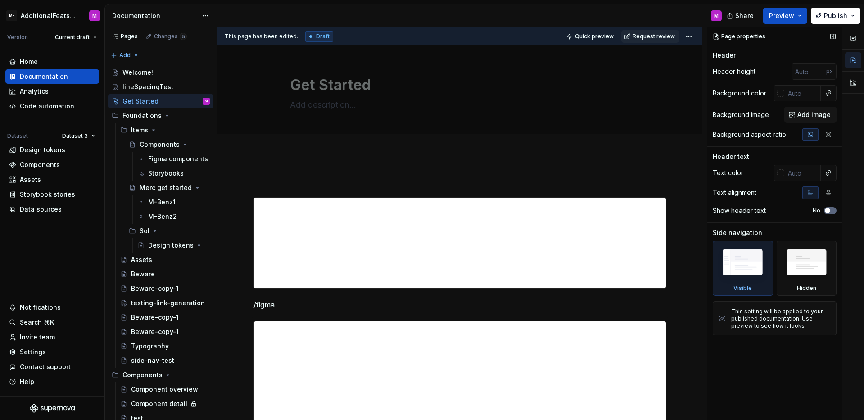
click at [831, 211] on icon "button" at bounding box center [827, 210] width 7 height 5
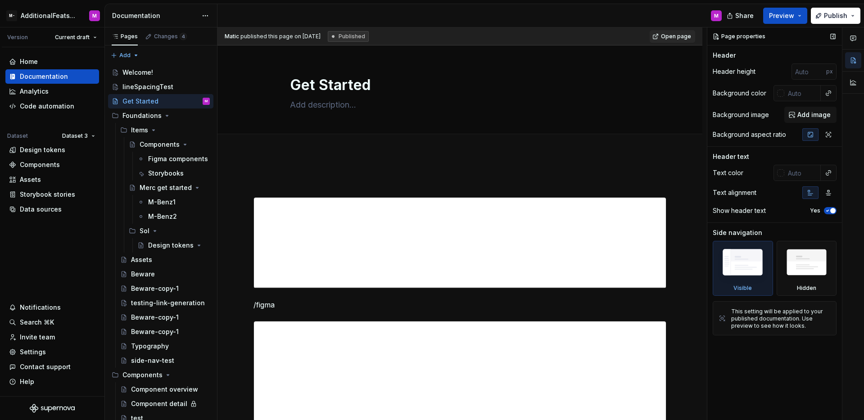
click at [831, 211] on span "button" at bounding box center [833, 210] width 5 height 5
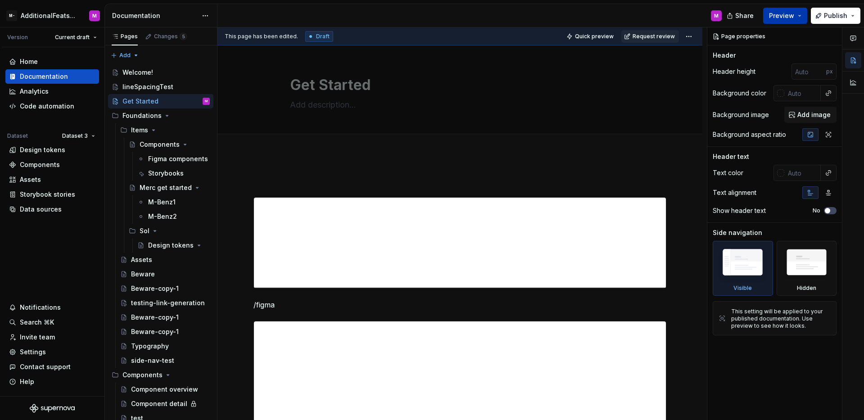
click at [782, 18] on span "Preview" at bounding box center [781, 15] width 25 height 9
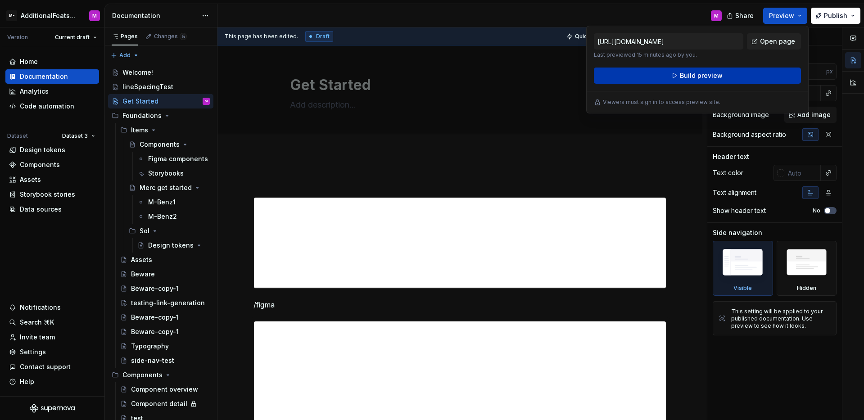
click at [715, 74] on span "Build preview" at bounding box center [701, 75] width 43 height 9
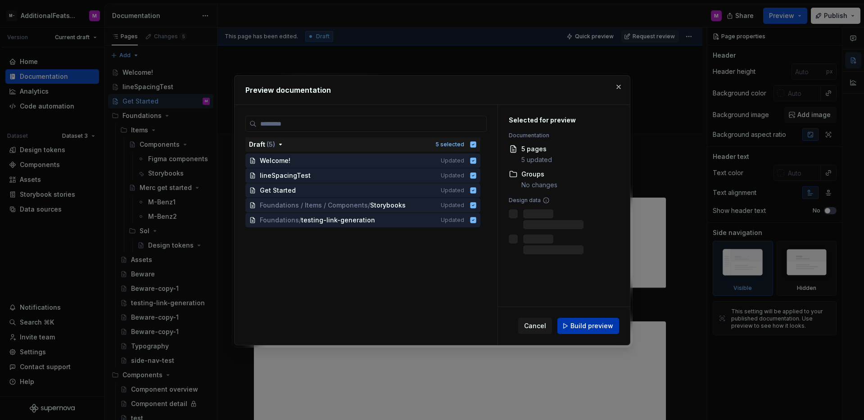
click at [586, 324] on span "Build preview" at bounding box center [592, 326] width 43 height 9
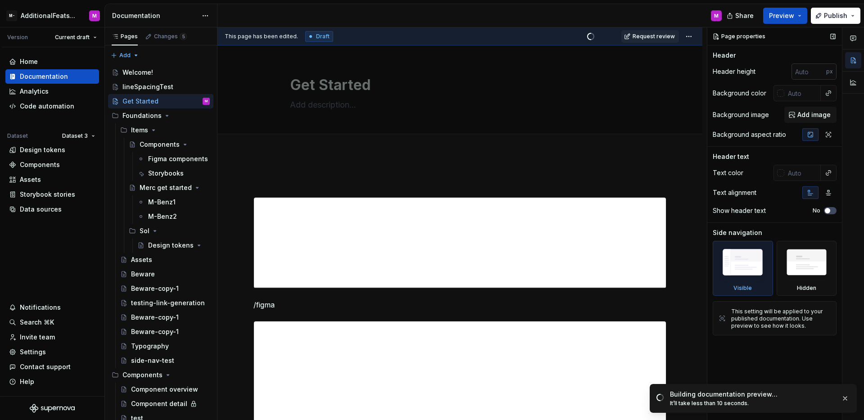
click at [802, 70] on input "number" at bounding box center [809, 72] width 35 height 16
click at [648, 10] on div "M" at bounding box center [474, 15] width 512 height 23
click at [810, 403] on span "Open page" at bounding box center [817, 400] width 30 height 7
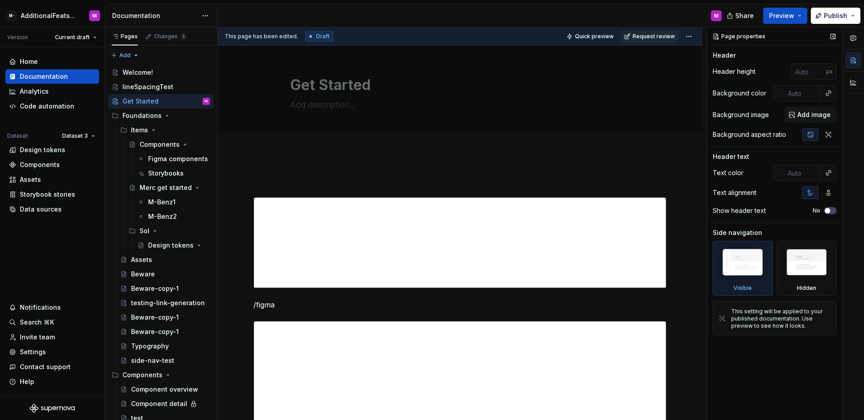
type textarea "*"
click at [807, 71] on input "number" at bounding box center [809, 72] width 35 height 16
type input "0"
click at [774, 16] on span "Preview" at bounding box center [781, 15] width 25 height 9
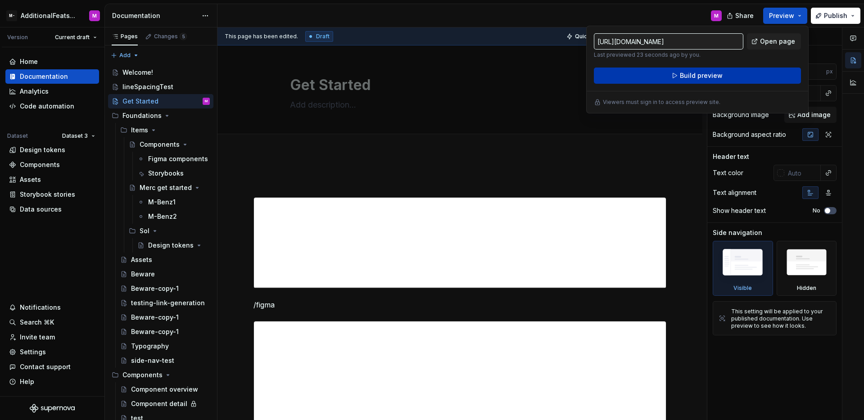
click at [718, 75] on span "Build preview" at bounding box center [701, 75] width 43 height 9
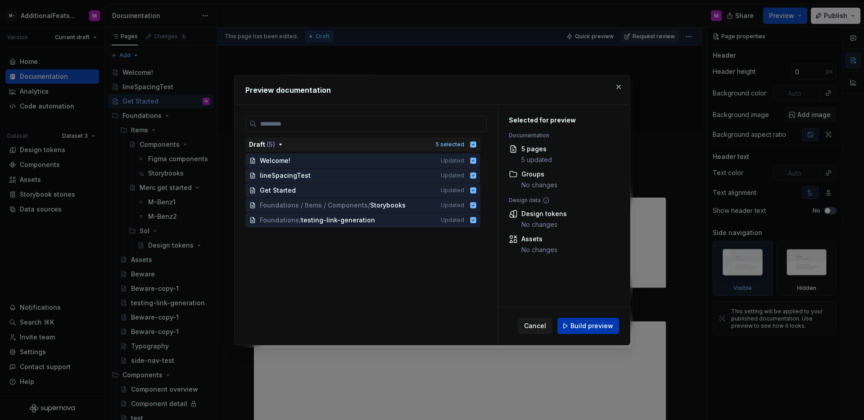
click at [586, 322] on span "Build preview" at bounding box center [592, 326] width 43 height 9
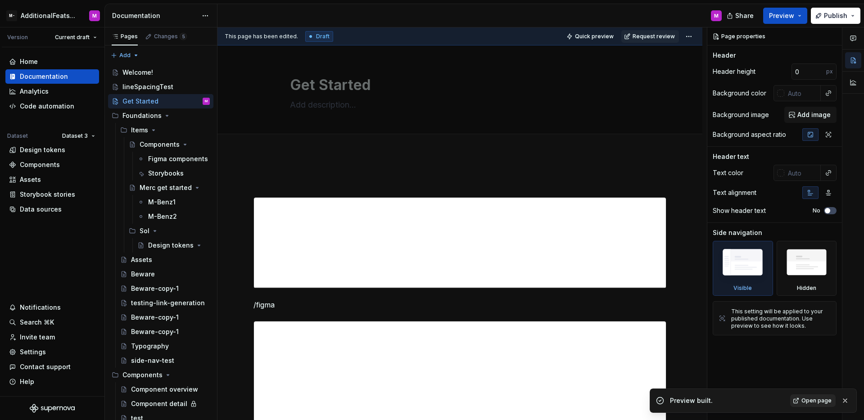
click at [804, 400] on span "Open page" at bounding box center [817, 400] width 30 height 7
click at [12, 119] on div "Home Documentation Analytics Code automation Dataset Dataset 3 Design tokens Co…" at bounding box center [52, 136] width 94 height 162
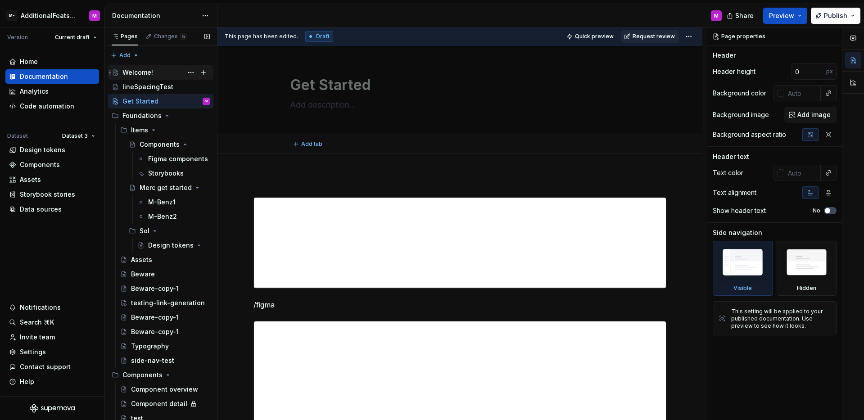
type textarea "*"
click at [74, 60] on div "Home" at bounding box center [52, 61] width 86 height 9
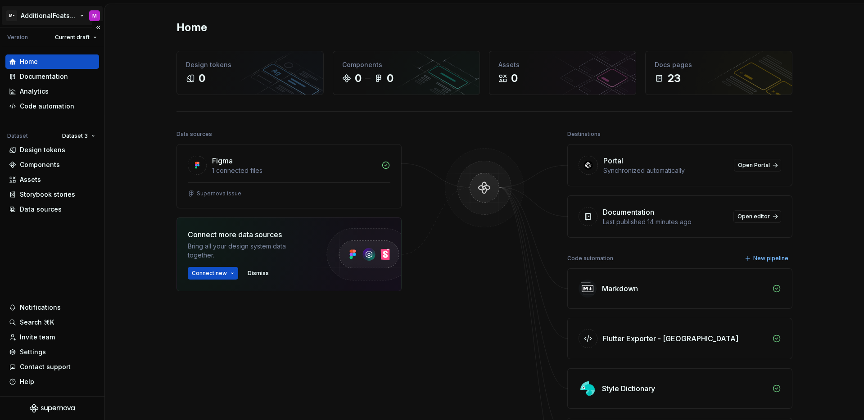
click at [48, 21] on html "M- AdditionalFeatsTest M Version Current draft Home Documentation Analytics Cod…" at bounding box center [432, 210] width 864 height 420
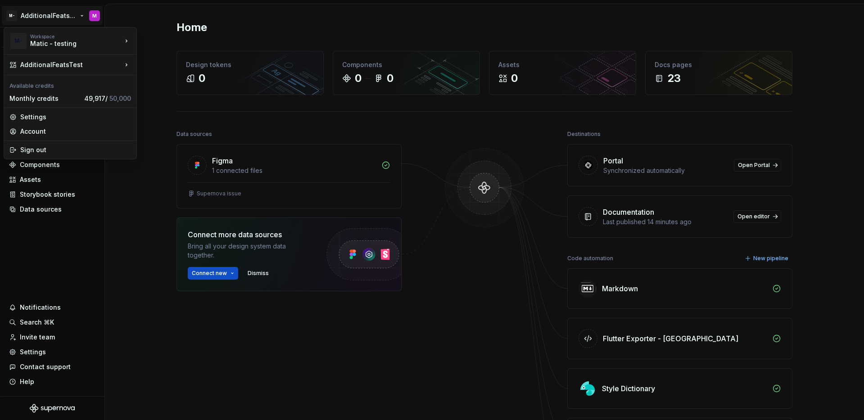
click at [56, 223] on html "M- AdditionalFeatsTest M Version Current draft Home Documentation Analytics Cod…" at bounding box center [432, 210] width 864 height 420
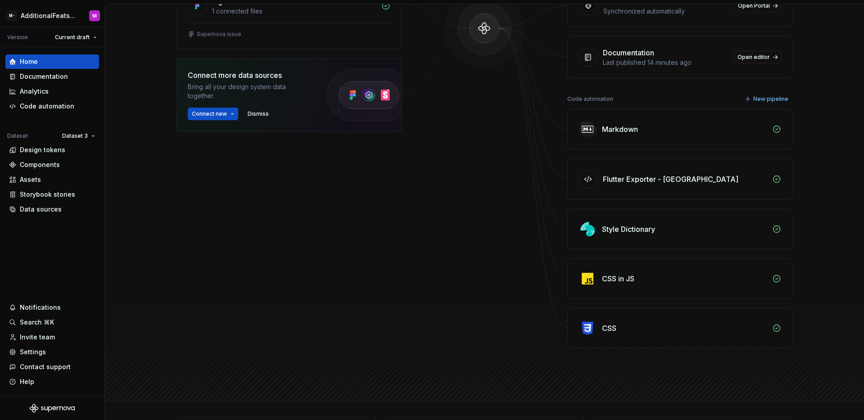
scroll to position [95, 0]
